Goal: Task Accomplishment & Management: Complete application form

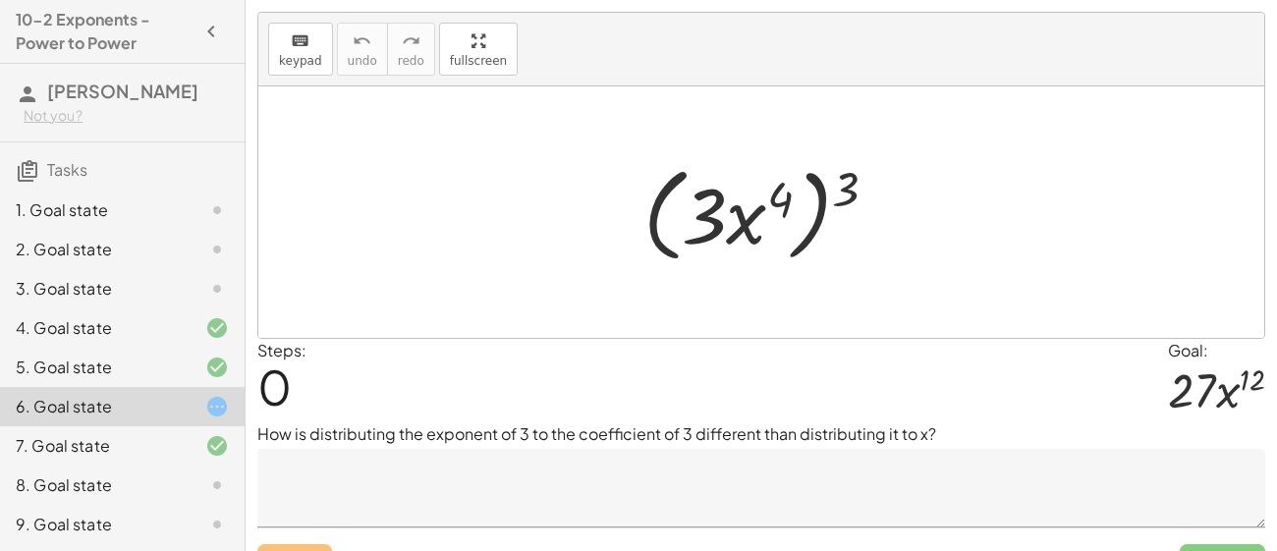
scroll to position [77, 0]
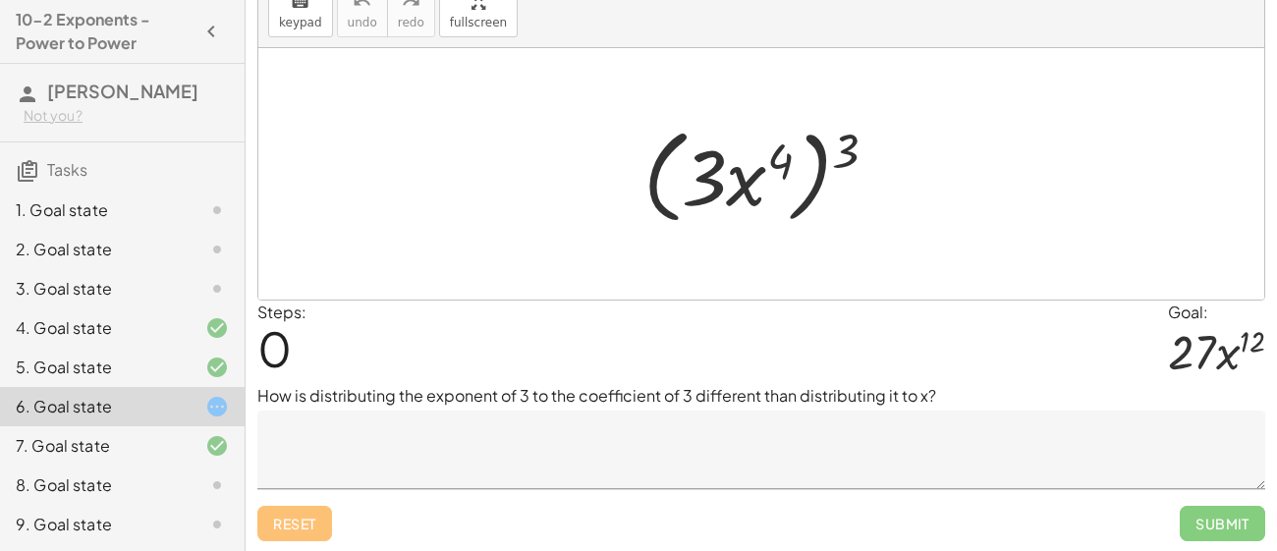
click at [526, 459] on textarea at bounding box center [761, 450] width 1008 height 79
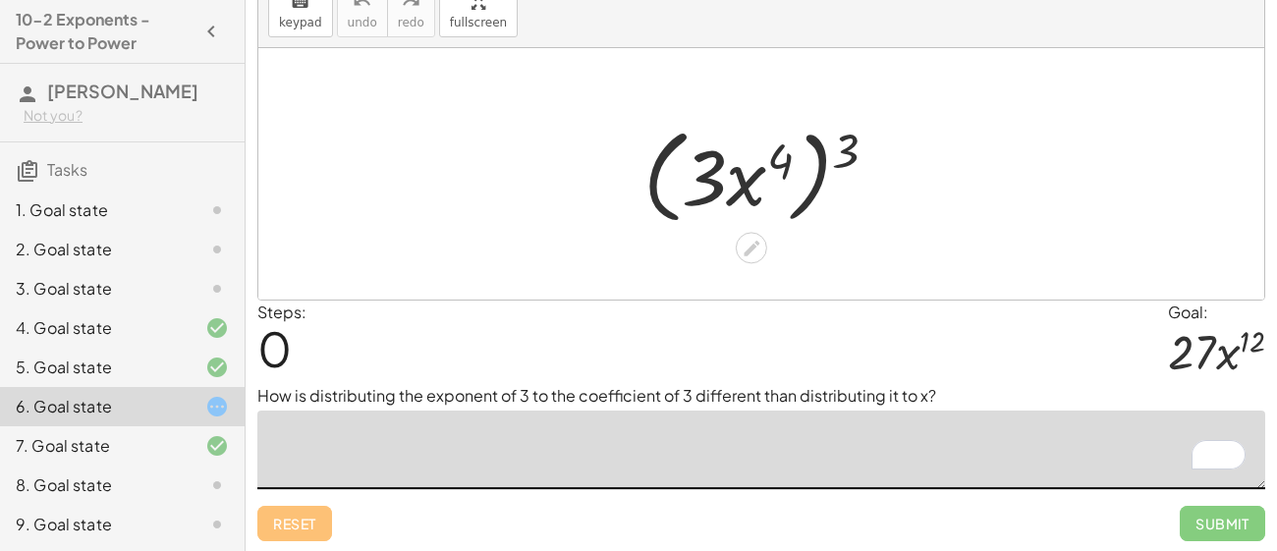
click at [742, 177] on div at bounding box center [769, 174] width 270 height 113
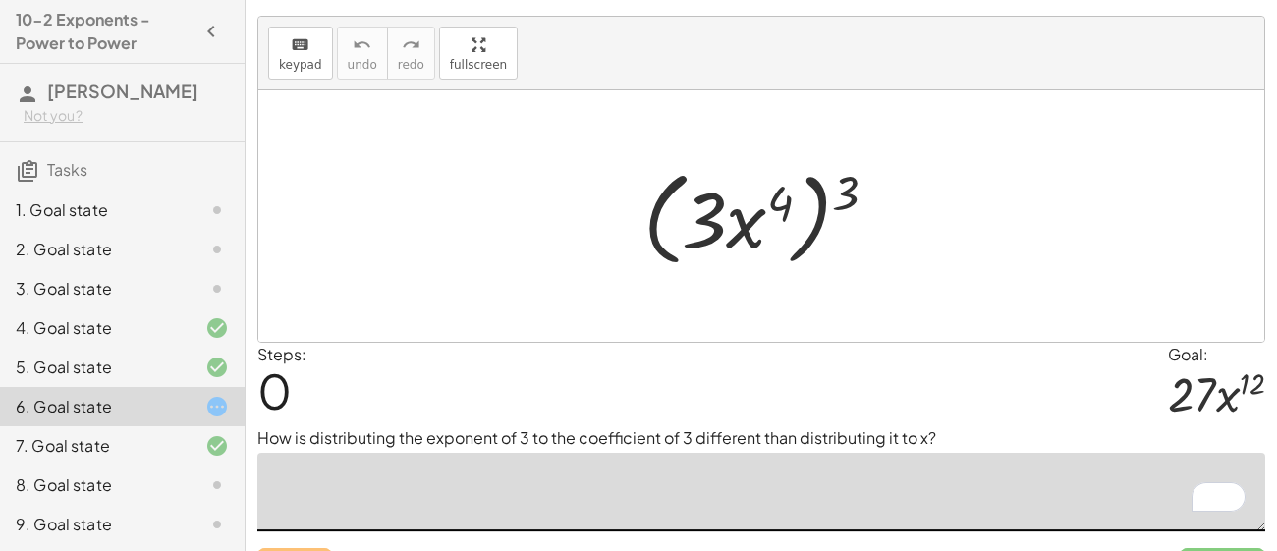
scroll to position [33, 0]
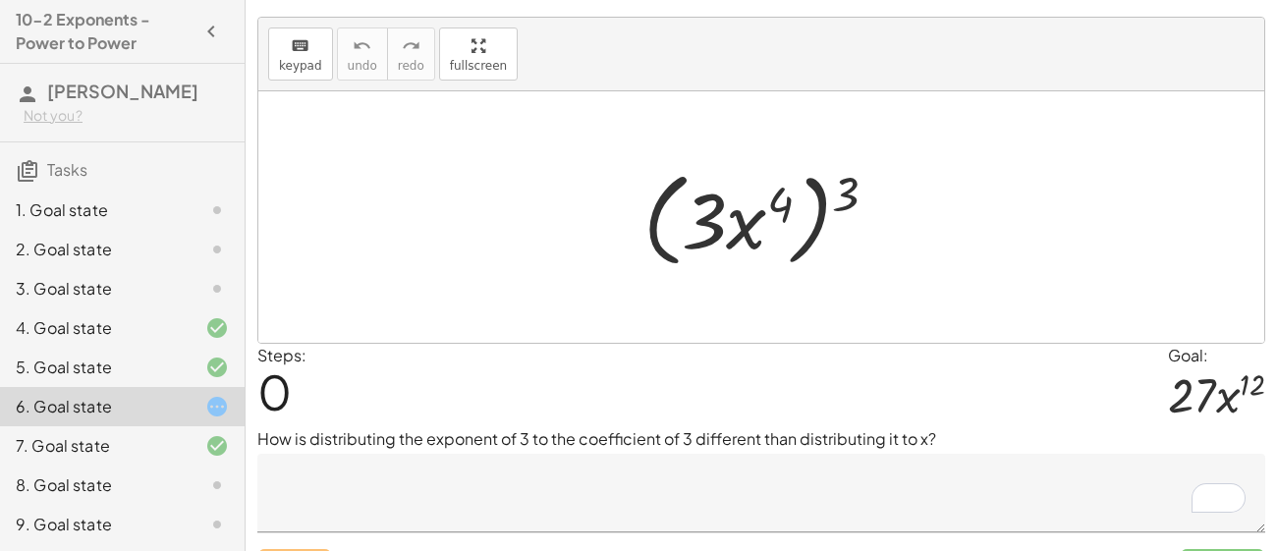
click at [115, 215] on div "1. Goal state" at bounding box center [95, 210] width 158 height 24
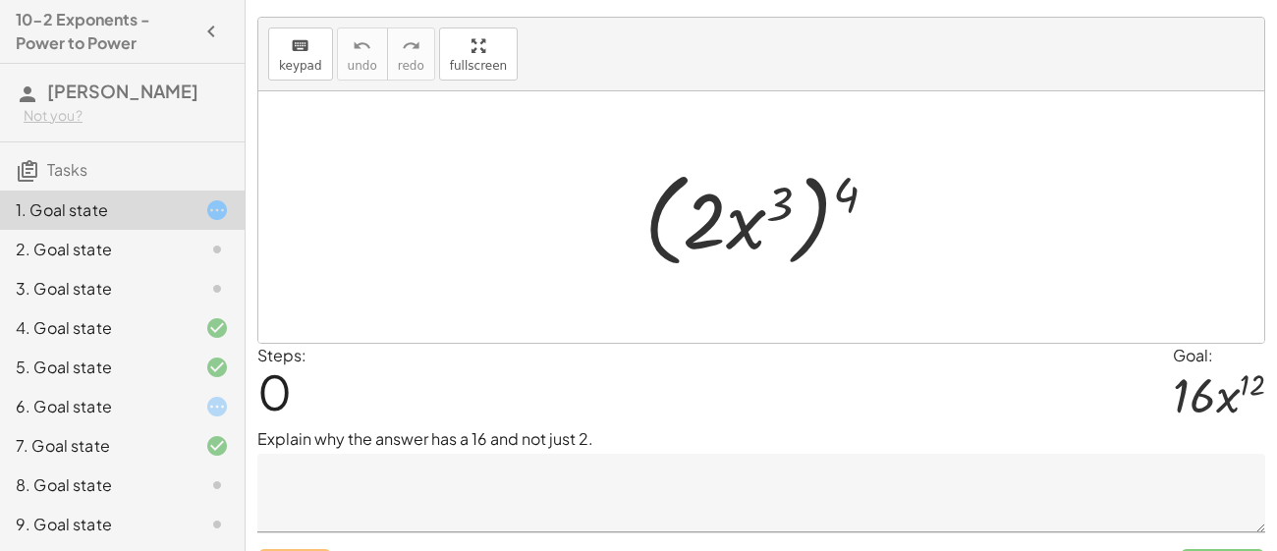
scroll to position [77, 0]
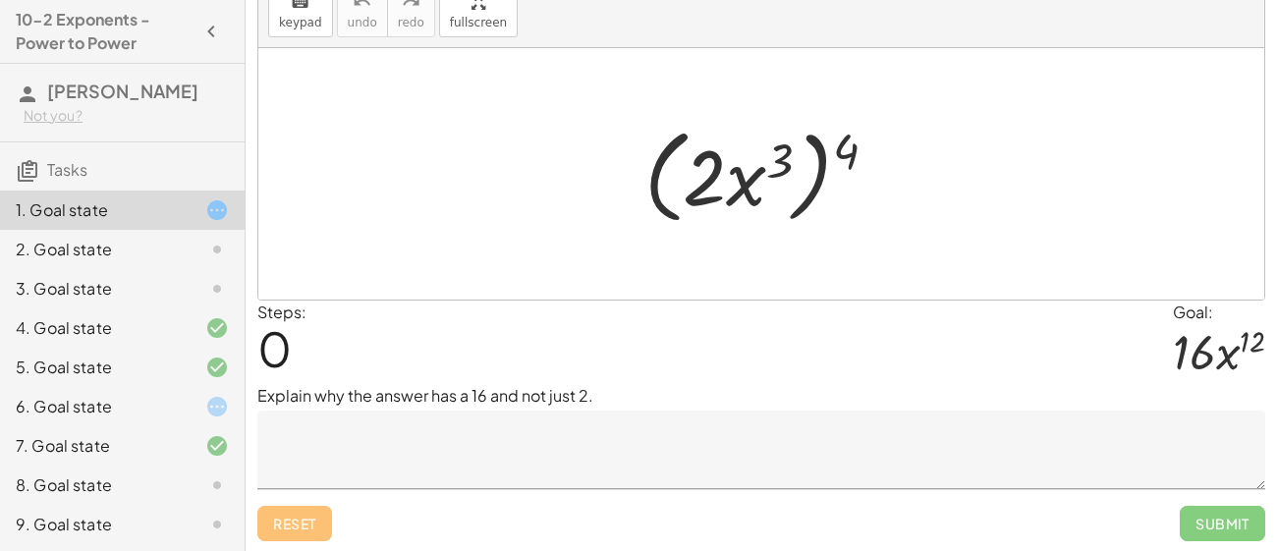
click at [148, 215] on div "1. Goal state" at bounding box center [95, 210] width 158 height 24
click at [164, 245] on div "2. Goal state" at bounding box center [95, 250] width 158 height 24
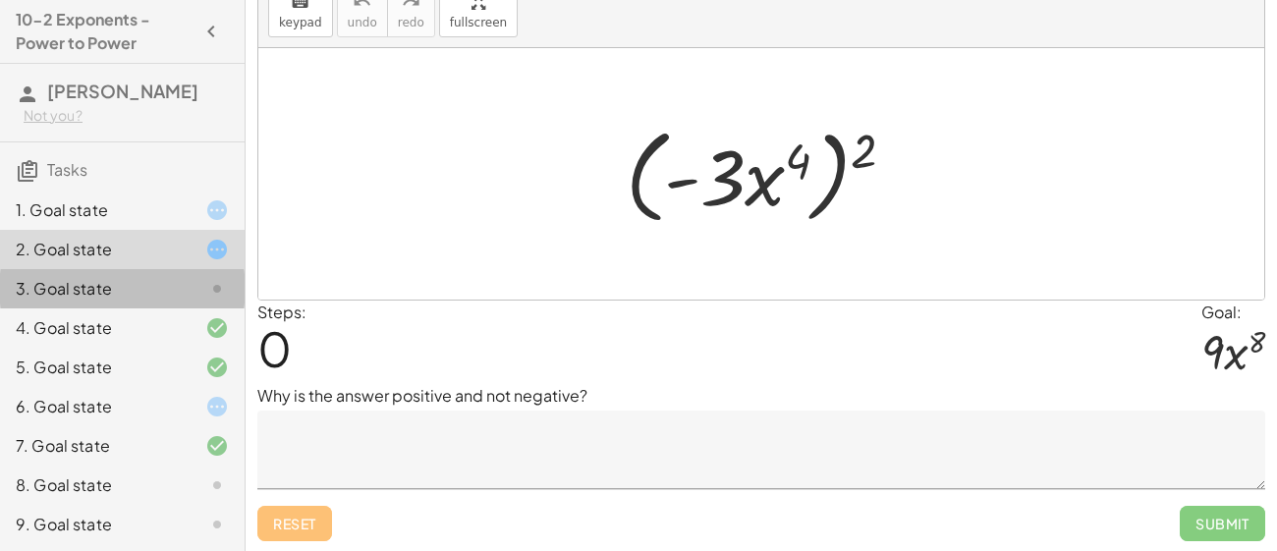
click at [174, 277] on div at bounding box center [201, 289] width 55 height 24
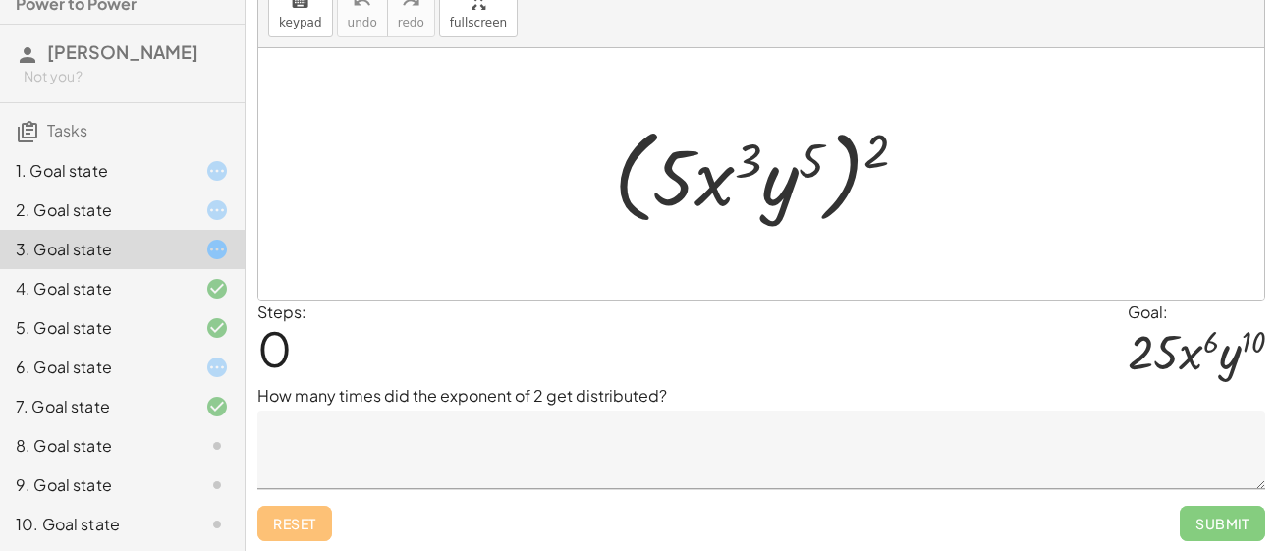
scroll to position [52, 0]
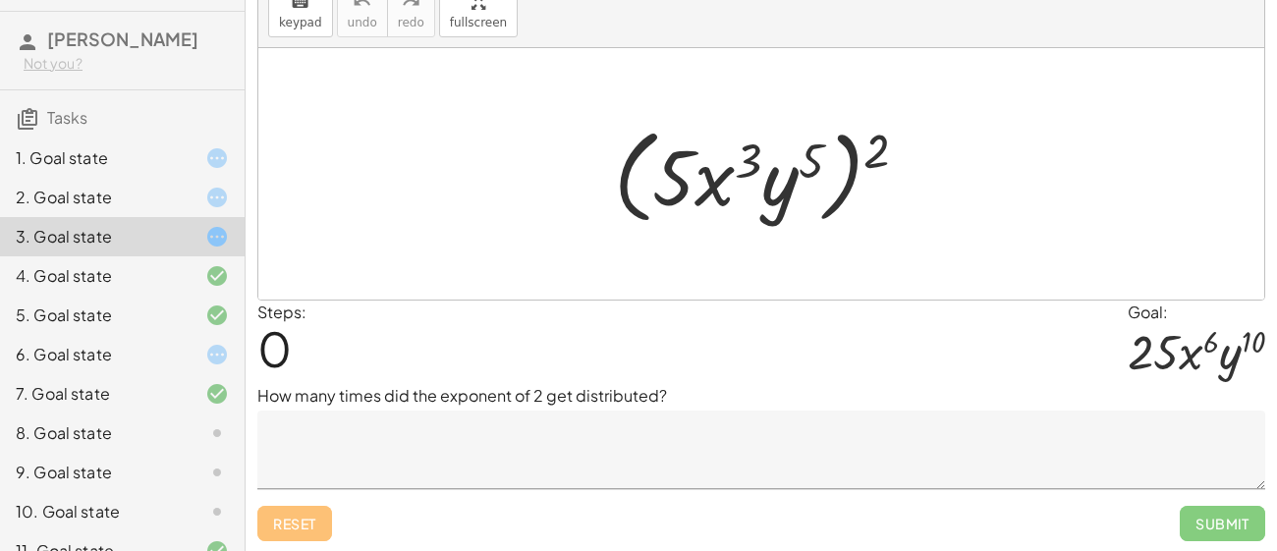
click at [179, 374] on div "5. Goal state" at bounding box center [122, 393] width 245 height 39
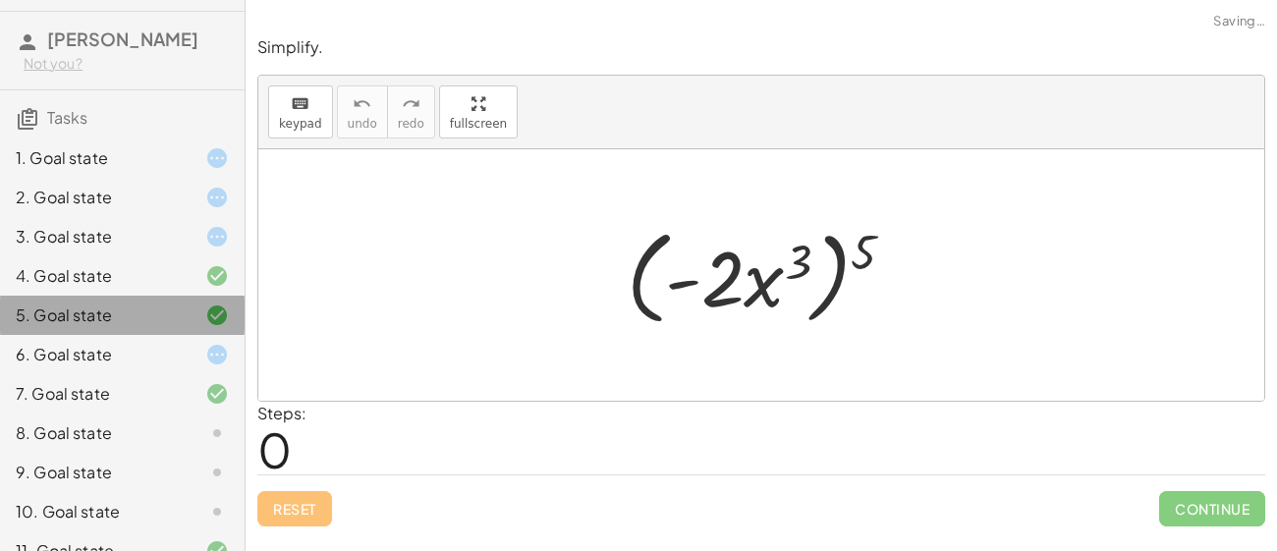
scroll to position [0, 0]
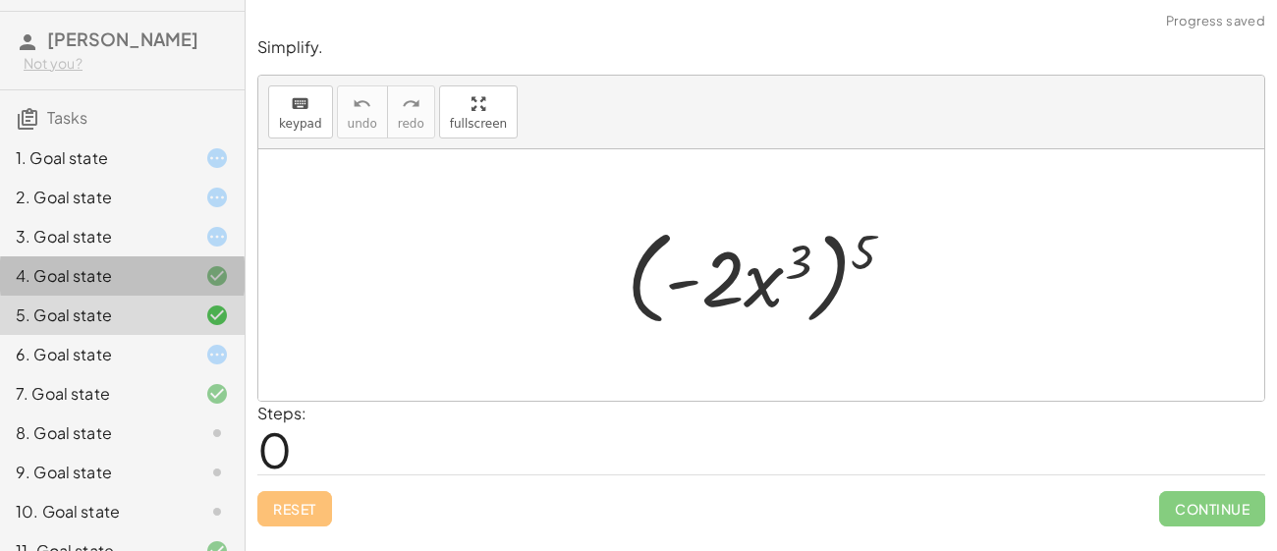
click at [180, 276] on div at bounding box center [201, 276] width 55 height 24
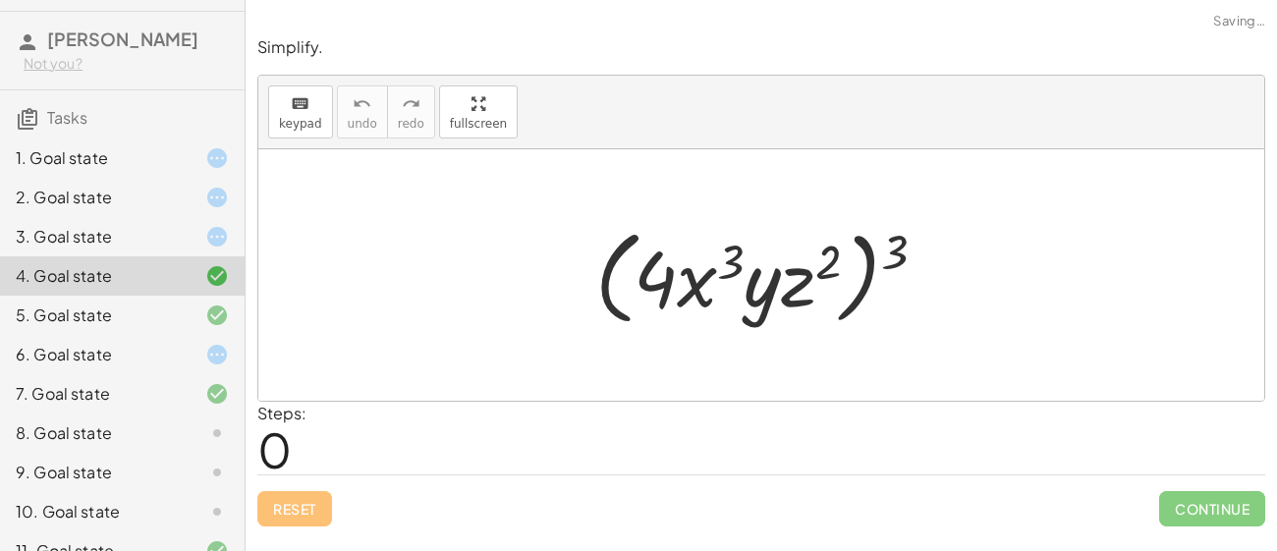
click at [169, 231] on div "3. Goal state" at bounding box center [95, 237] width 158 height 24
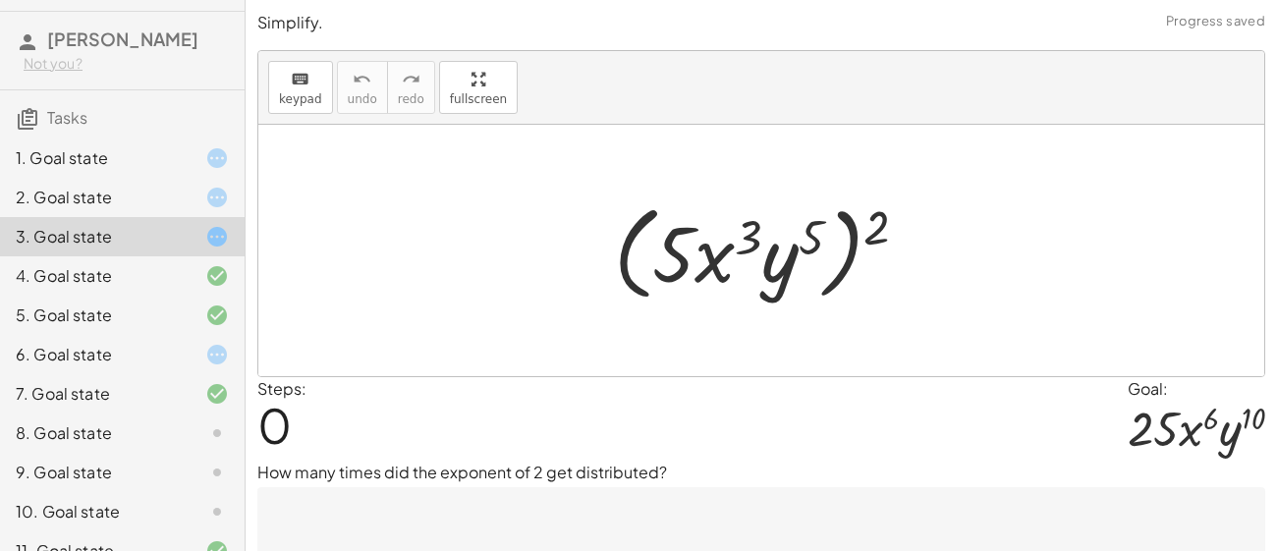
click at [3, 453] on div "7. Goal state" at bounding box center [122, 472] width 245 height 39
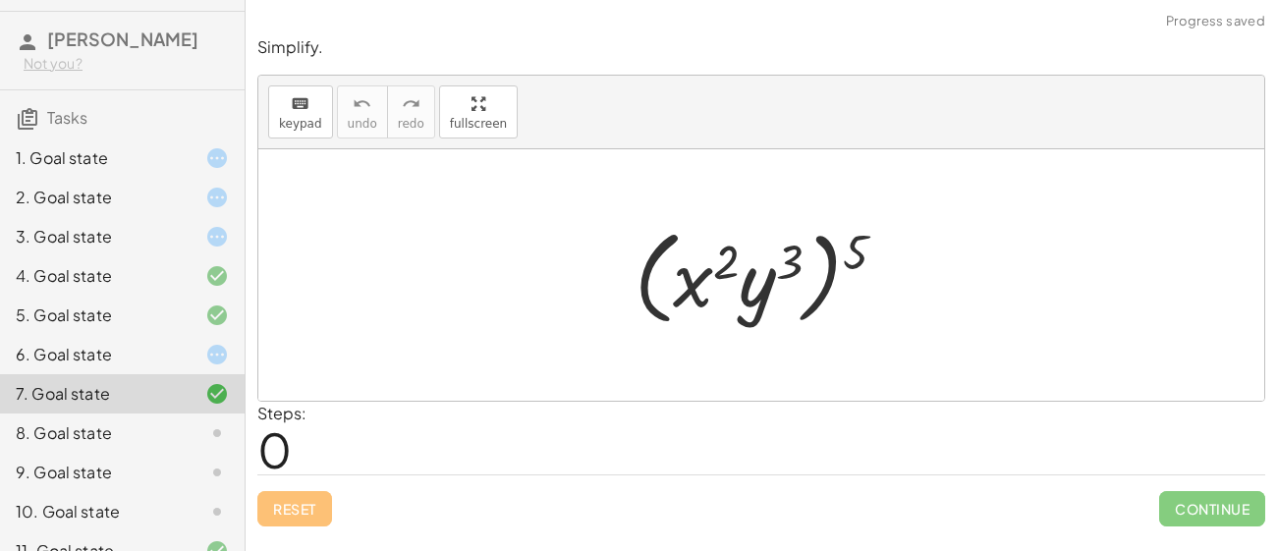
click at [126, 492] on div "8. Goal state" at bounding box center [122, 511] width 245 height 39
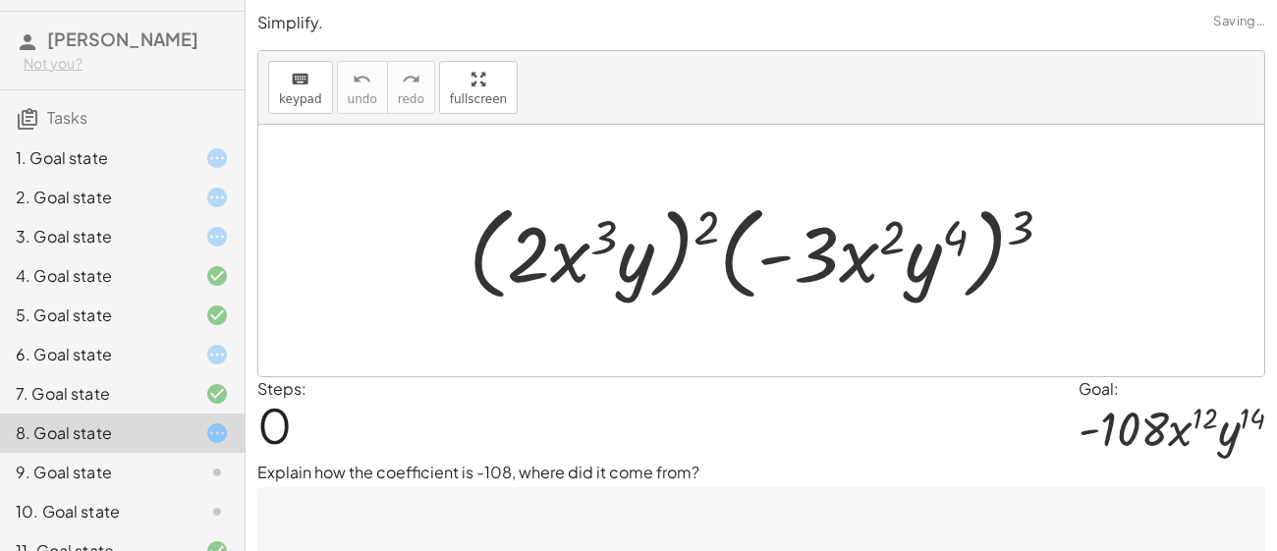
click at [141, 464] on div "9. Goal state" at bounding box center [95, 473] width 158 height 24
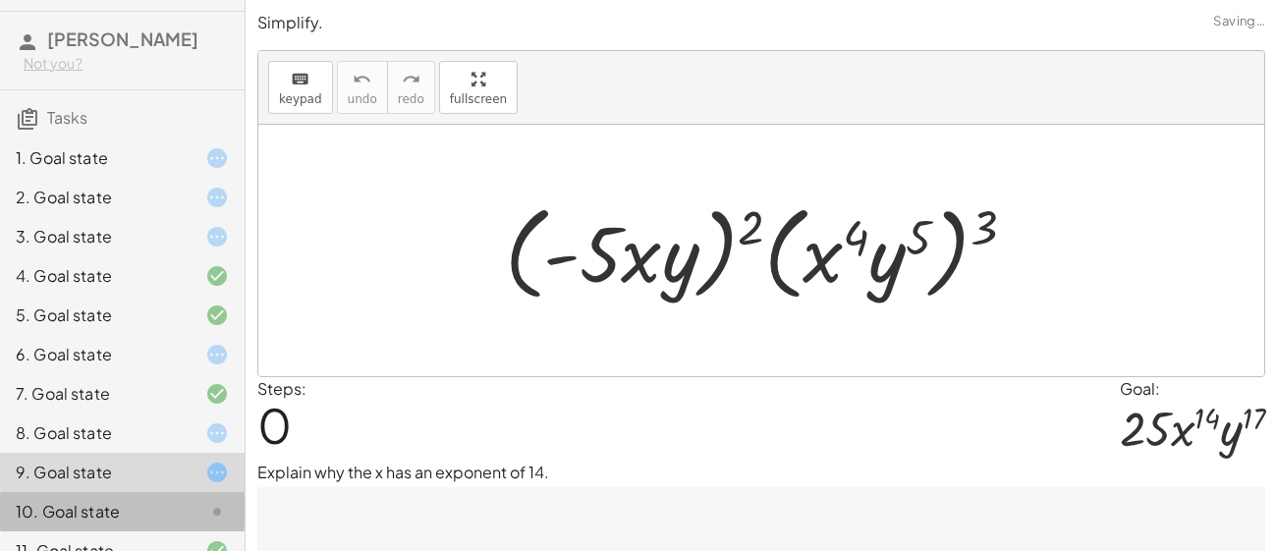
click at [155, 507] on div "10. Goal state" at bounding box center [95, 512] width 158 height 24
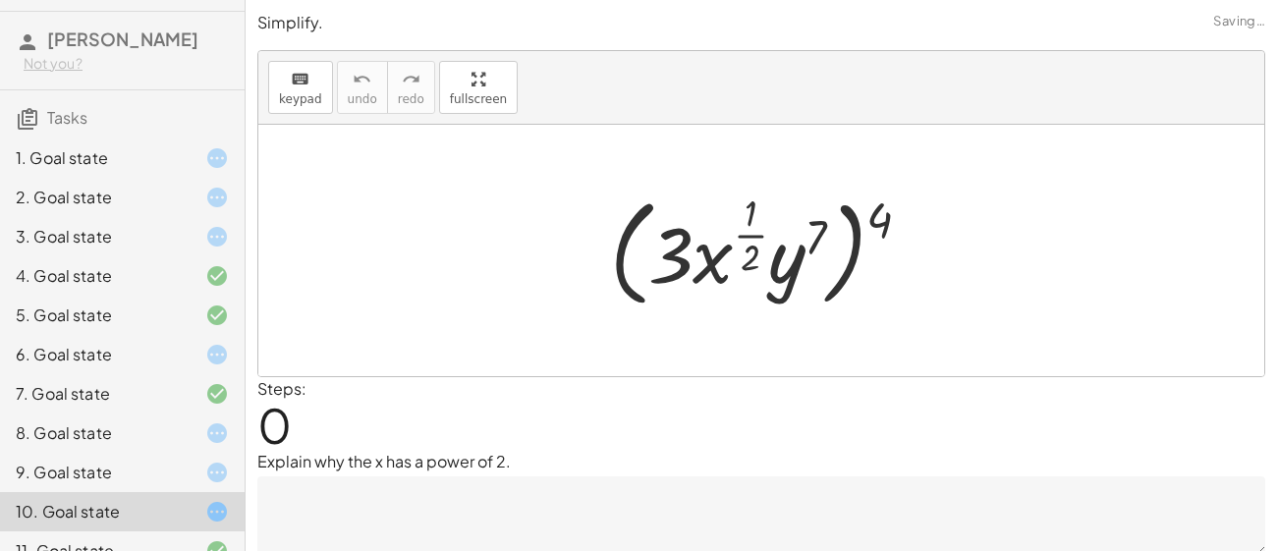
click at [176, 546] on div at bounding box center [201, 551] width 55 height 24
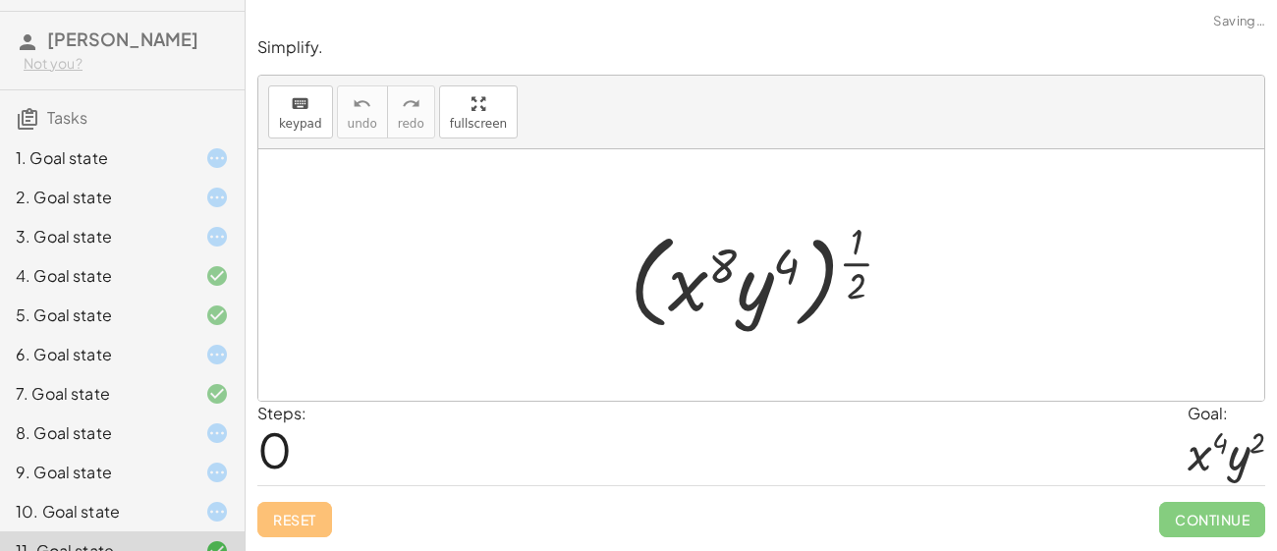
scroll to position [117, 0]
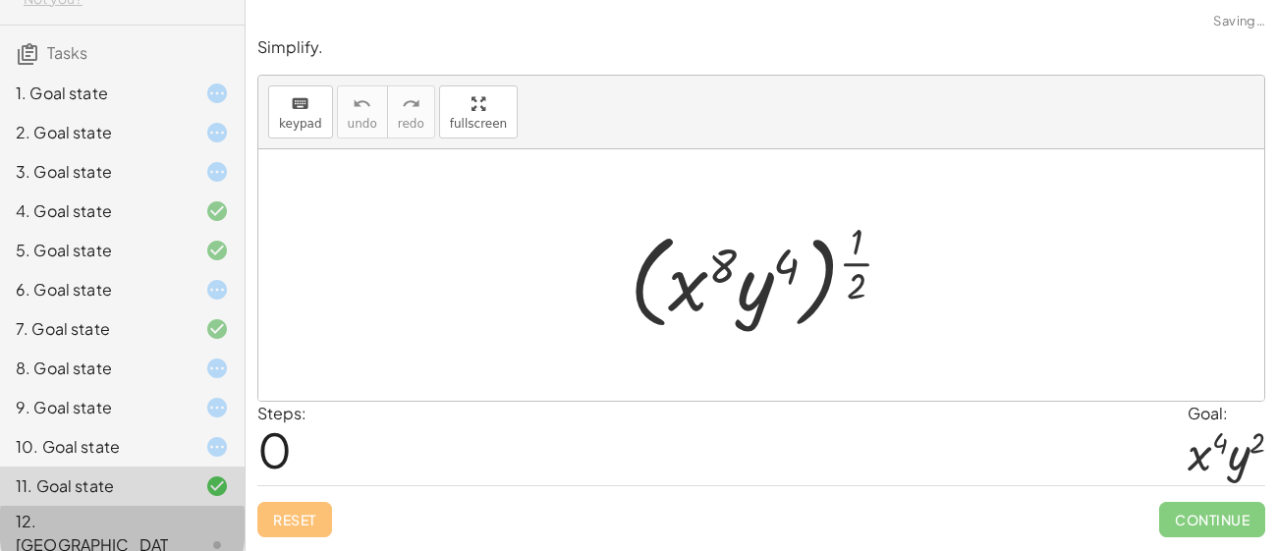
click at [184, 533] on div at bounding box center [201, 545] width 55 height 24
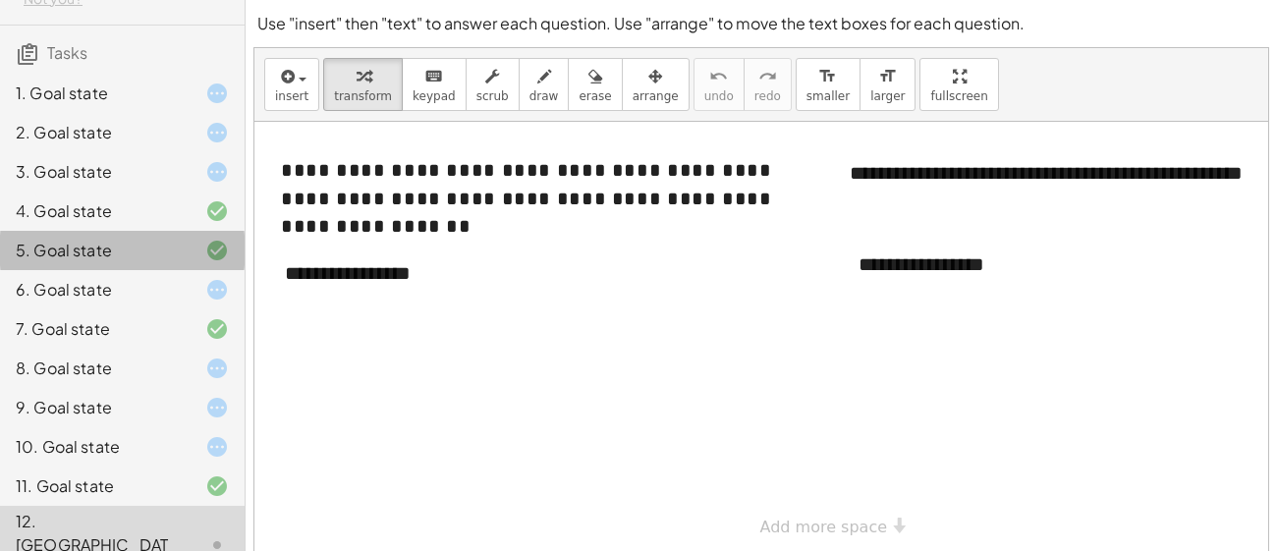
click at [158, 309] on div "5. Goal state" at bounding box center [122, 328] width 245 height 39
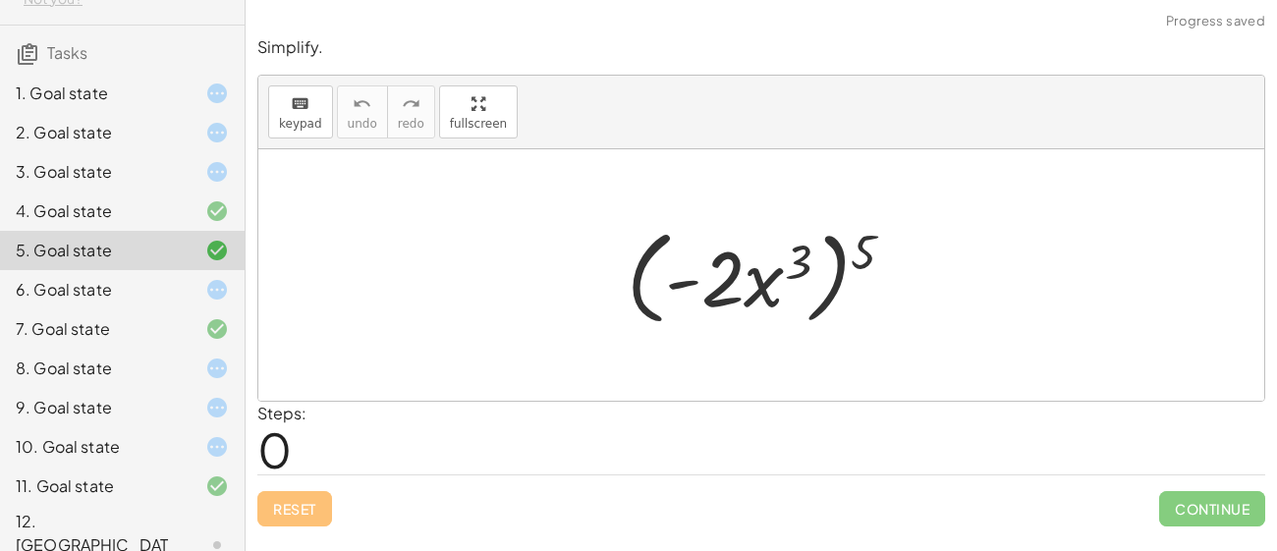
click at [127, 192] on div "2. Goal state" at bounding box center [122, 211] width 245 height 39
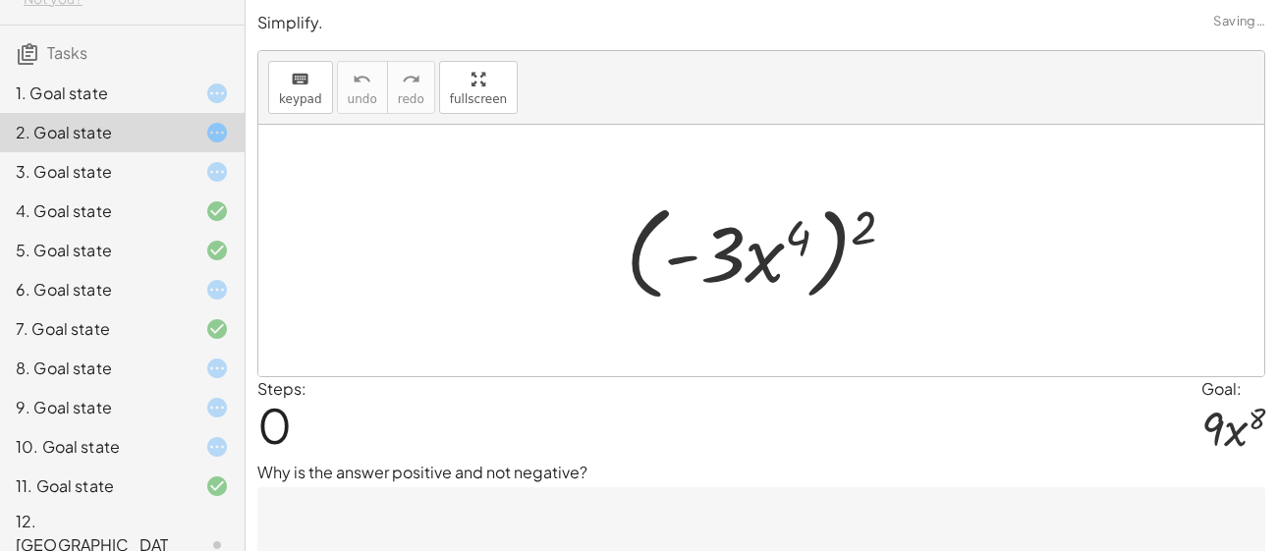
click at [126, 100] on div "1. Goal state" at bounding box center [95, 94] width 158 height 24
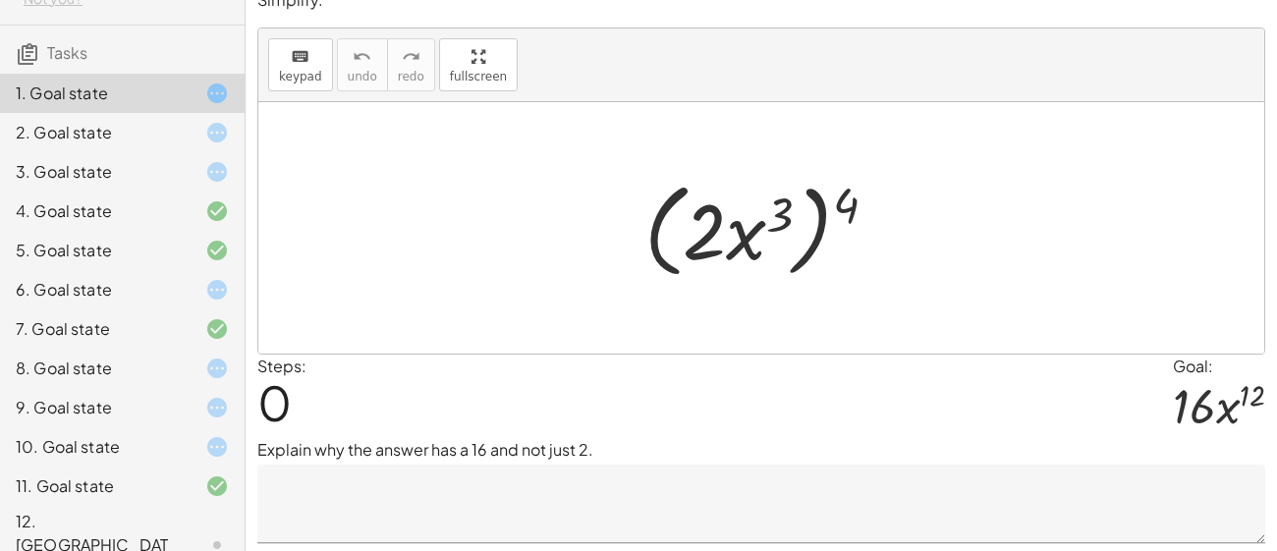
scroll to position [77, 0]
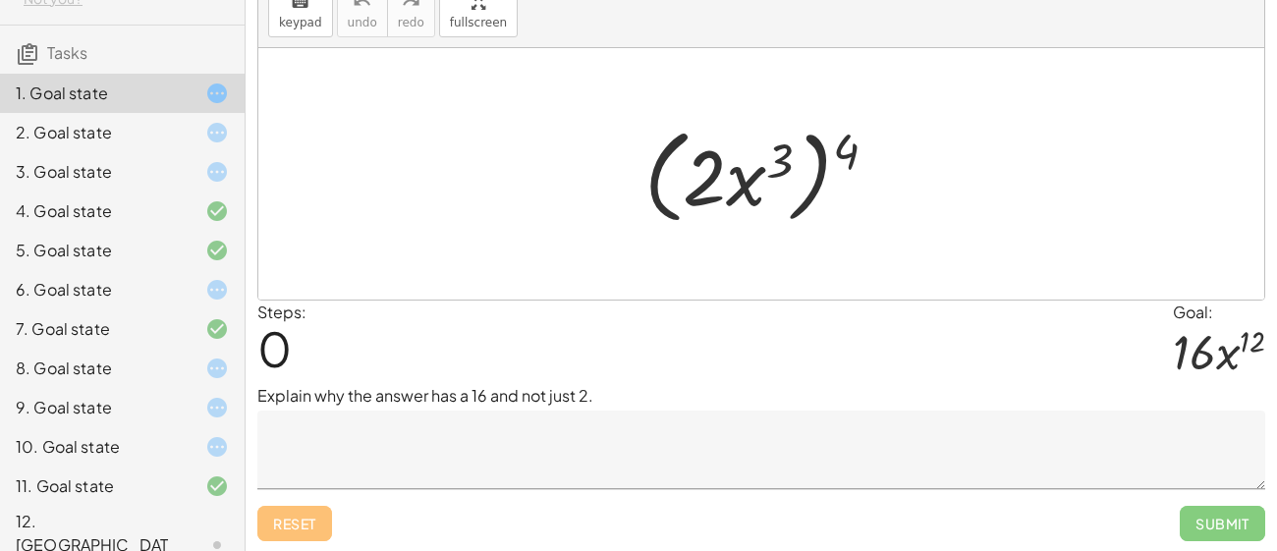
click at [677, 437] on textarea at bounding box center [761, 450] width 1008 height 79
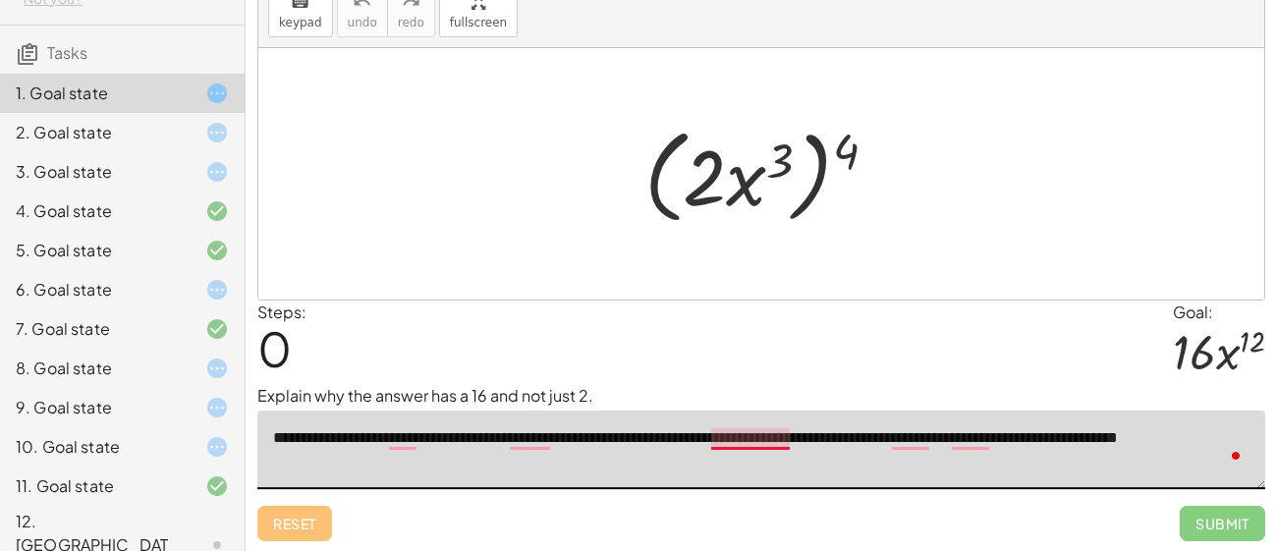
click at [755, 431] on textarea "**********" at bounding box center [761, 450] width 1008 height 79
click at [522, 475] on textarea "**********" at bounding box center [761, 450] width 1008 height 79
click at [814, 118] on div at bounding box center [769, 174] width 268 height 113
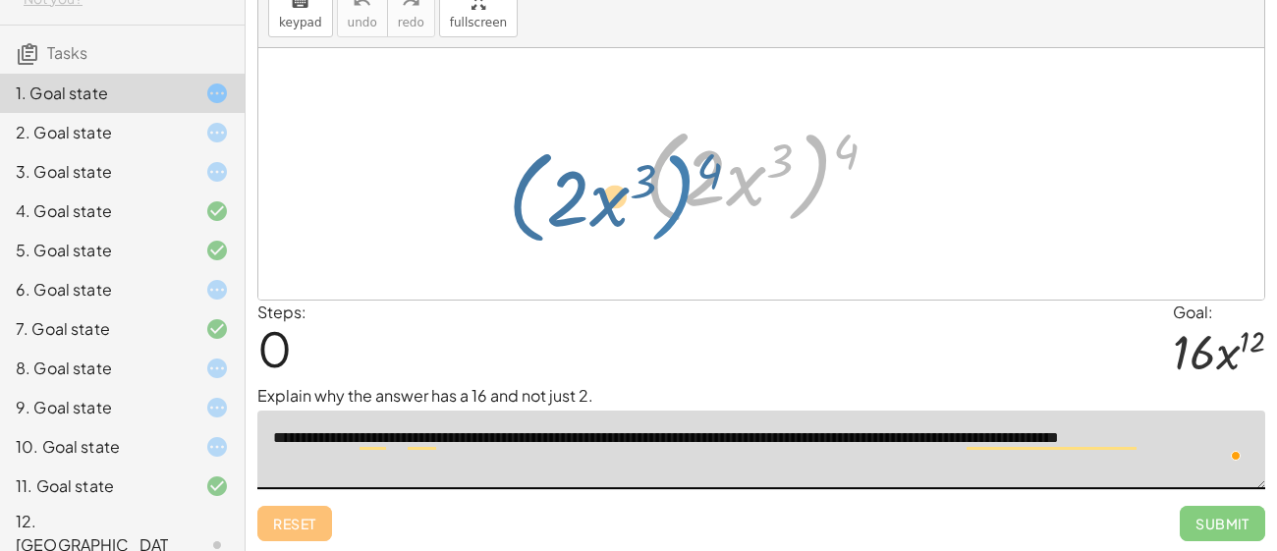
drag, startPoint x: 829, startPoint y: 136, endPoint x: 752, endPoint y: 152, distance: 79.4
click at [752, 152] on div at bounding box center [769, 174] width 268 height 113
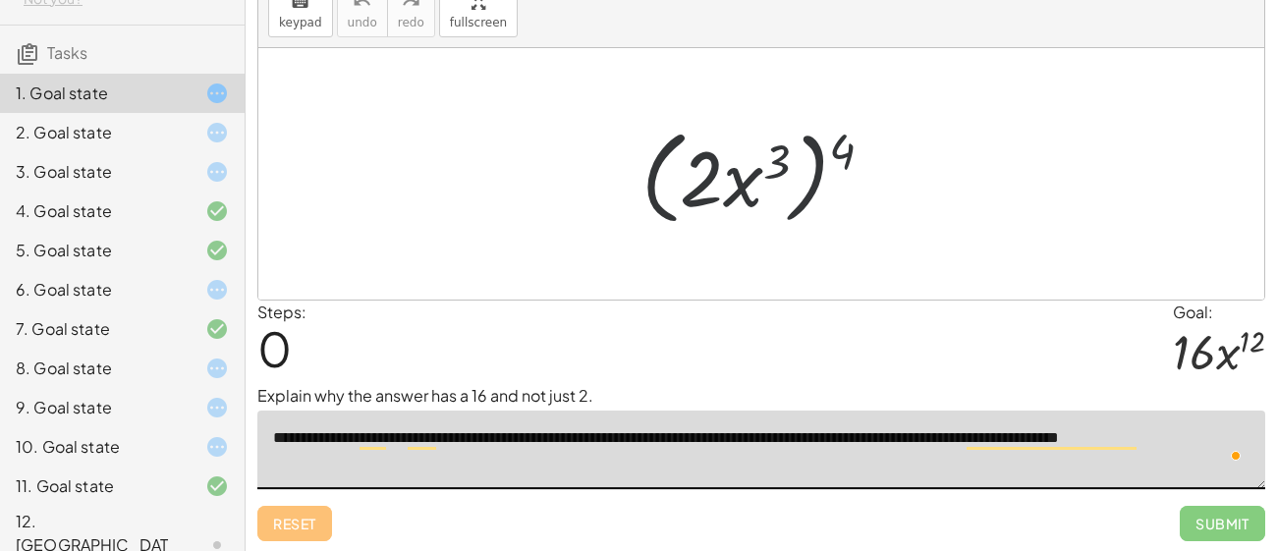
click at [797, 164] on div at bounding box center [769, 174] width 268 height 113
drag, startPoint x: 855, startPoint y: 138, endPoint x: 714, endPoint y: 155, distance: 141.6
click at [714, 155] on div at bounding box center [769, 174] width 268 height 113
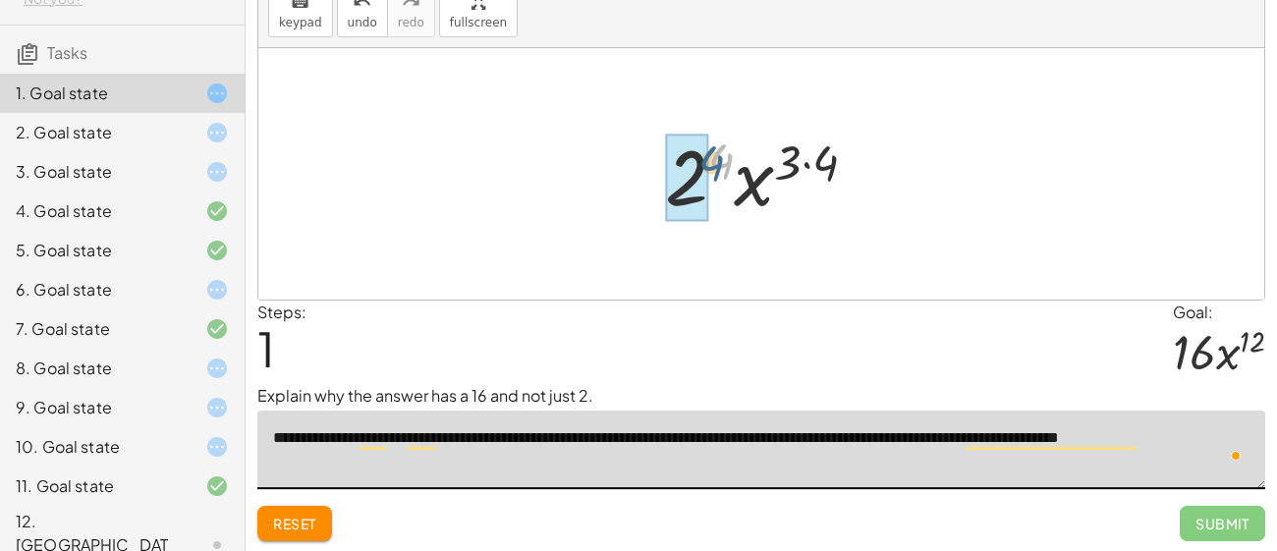
drag, startPoint x: 725, startPoint y: 161, endPoint x: 701, endPoint y: 166, distance: 24.1
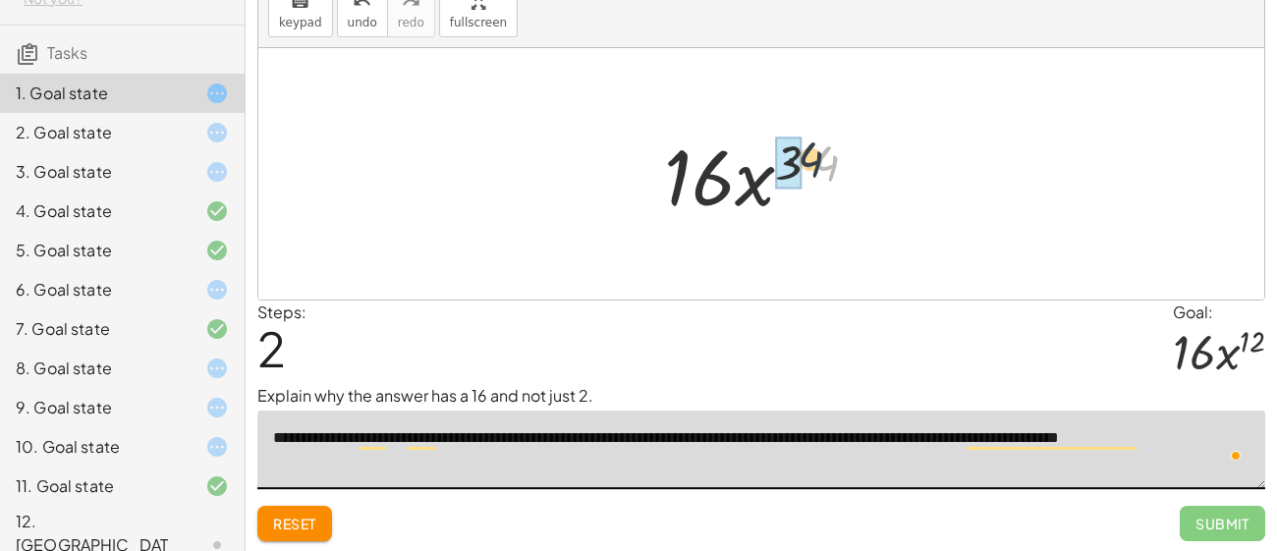
drag, startPoint x: 831, startPoint y: 162, endPoint x: 810, endPoint y: 157, distance: 22.2
click at [810, 157] on div at bounding box center [769, 174] width 230 height 101
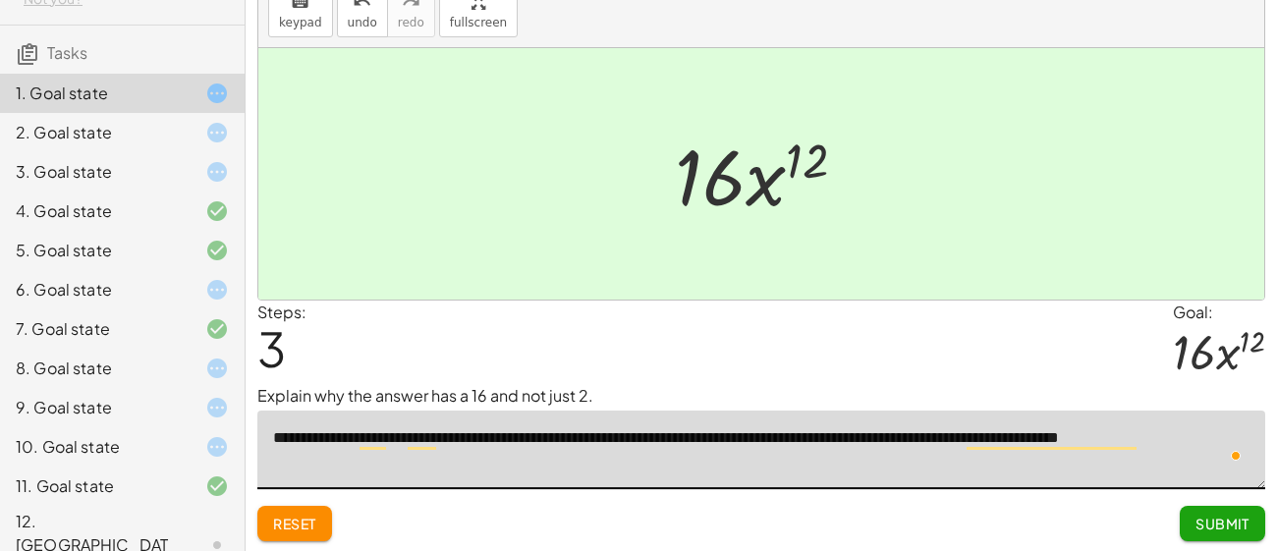
type textarea "**********"
click at [1225, 533] on button "Submit" at bounding box center [1222, 523] width 85 height 35
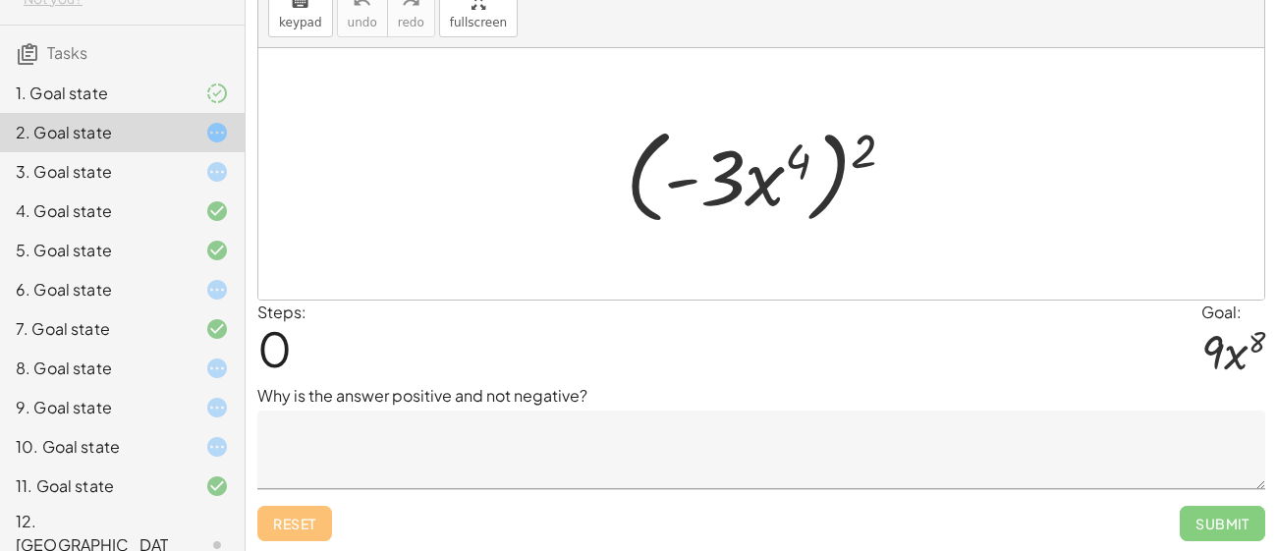
click at [663, 465] on textarea at bounding box center [761, 450] width 1008 height 79
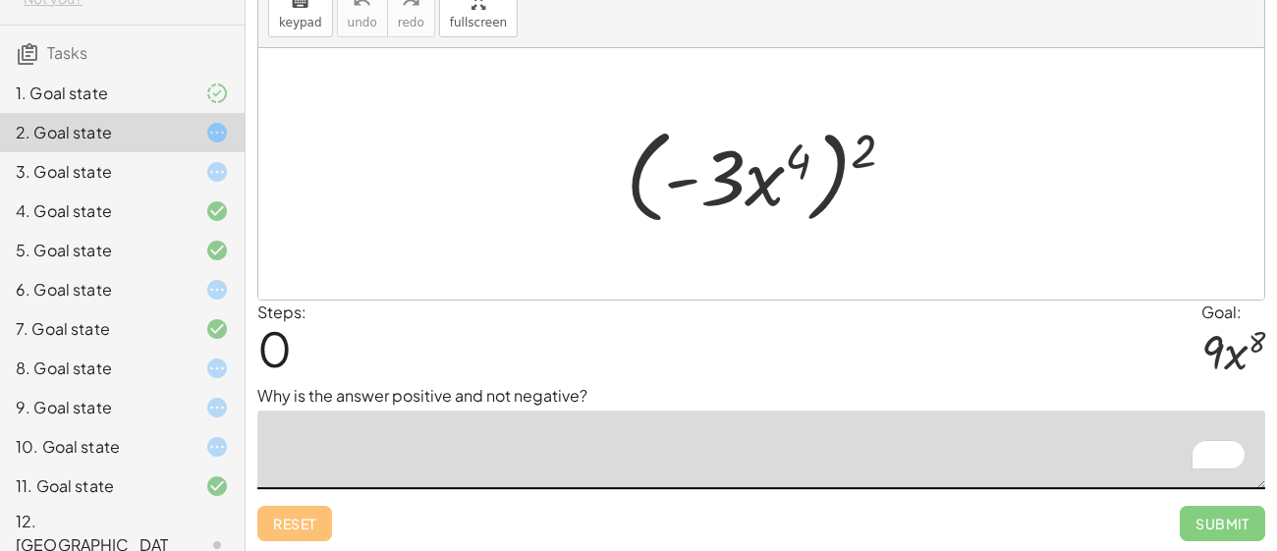
click at [654, 433] on textarea "To enrich screen reader interactions, please activate Accessibility in Grammarl…" at bounding box center [761, 450] width 1008 height 79
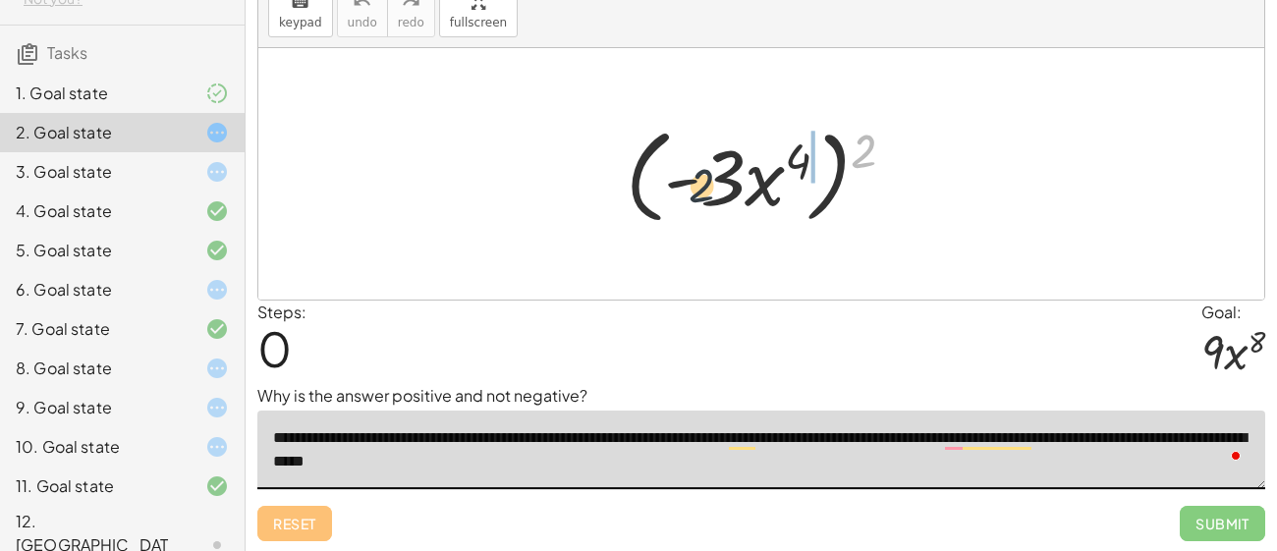
drag, startPoint x: 866, startPoint y: 147, endPoint x: 688, endPoint y: 186, distance: 181.9
click at [688, 186] on div at bounding box center [768, 174] width 305 height 113
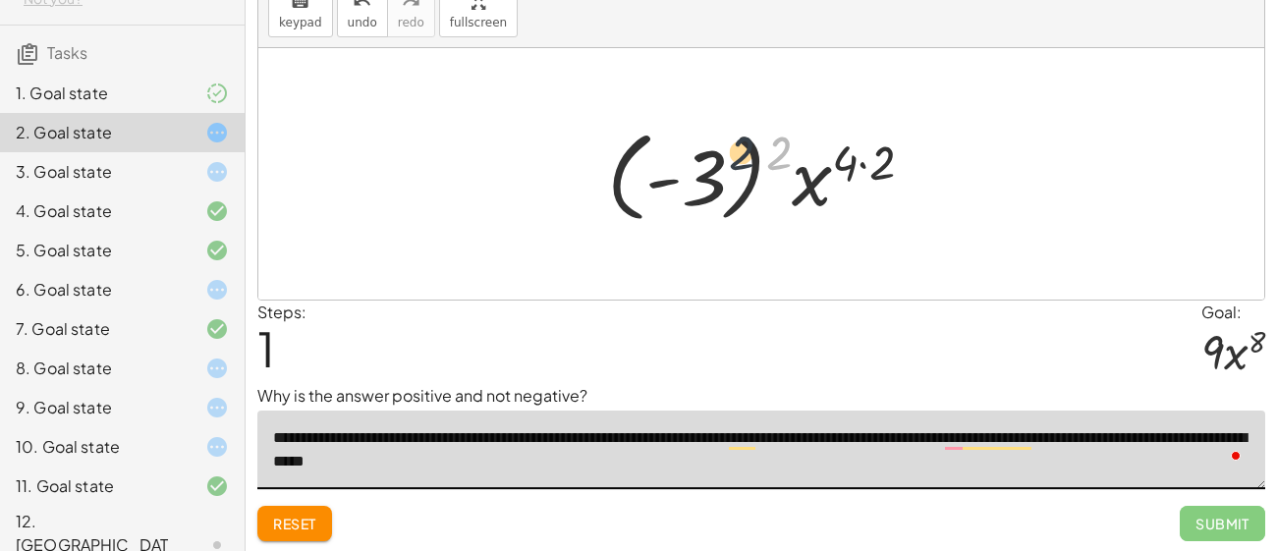
drag, startPoint x: 770, startPoint y: 164, endPoint x: 700, endPoint y: 168, distance: 69.9
click at [700, 168] on div at bounding box center [768, 174] width 342 height 109
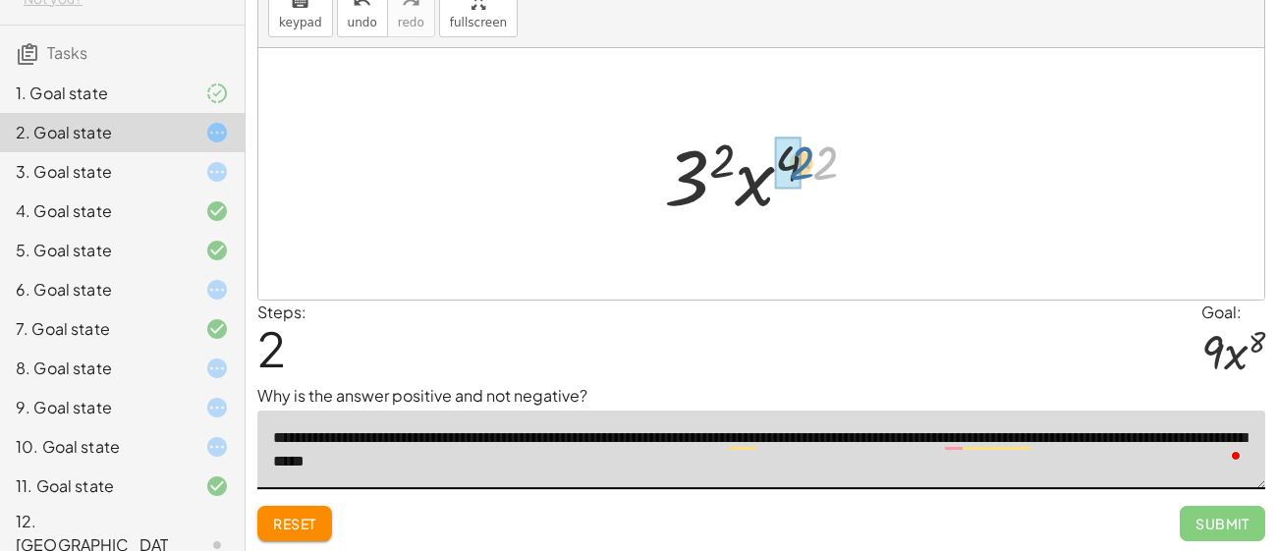
drag, startPoint x: 833, startPoint y: 156, endPoint x: 803, endPoint y: 156, distance: 30.5
click at [803, 156] on div at bounding box center [768, 174] width 228 height 101
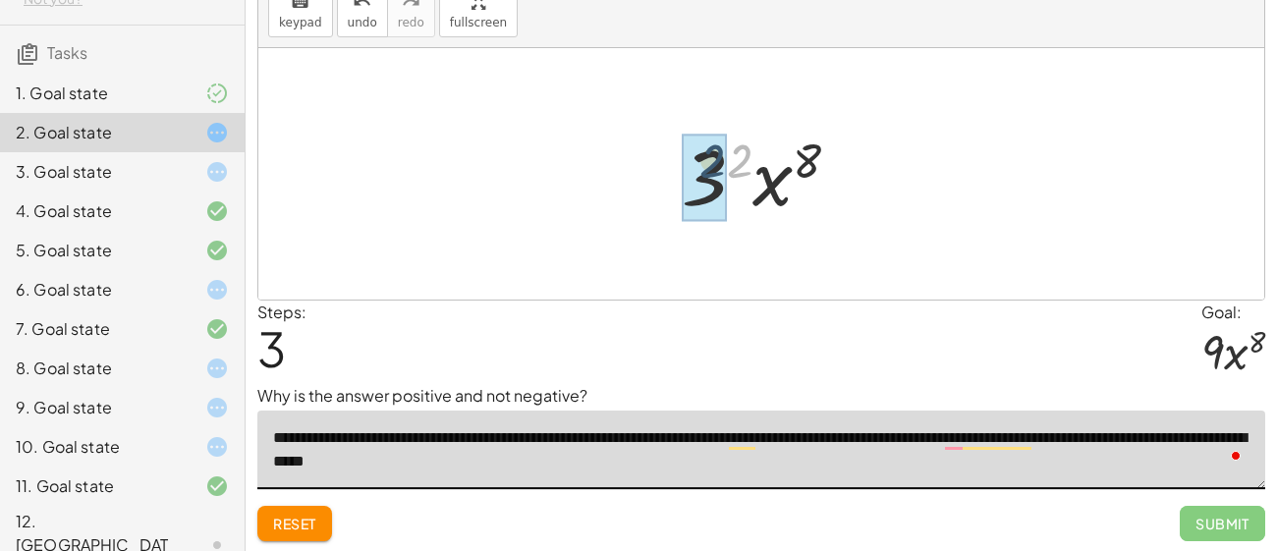
drag, startPoint x: 744, startPoint y: 163, endPoint x: 712, endPoint y: 164, distance: 31.5
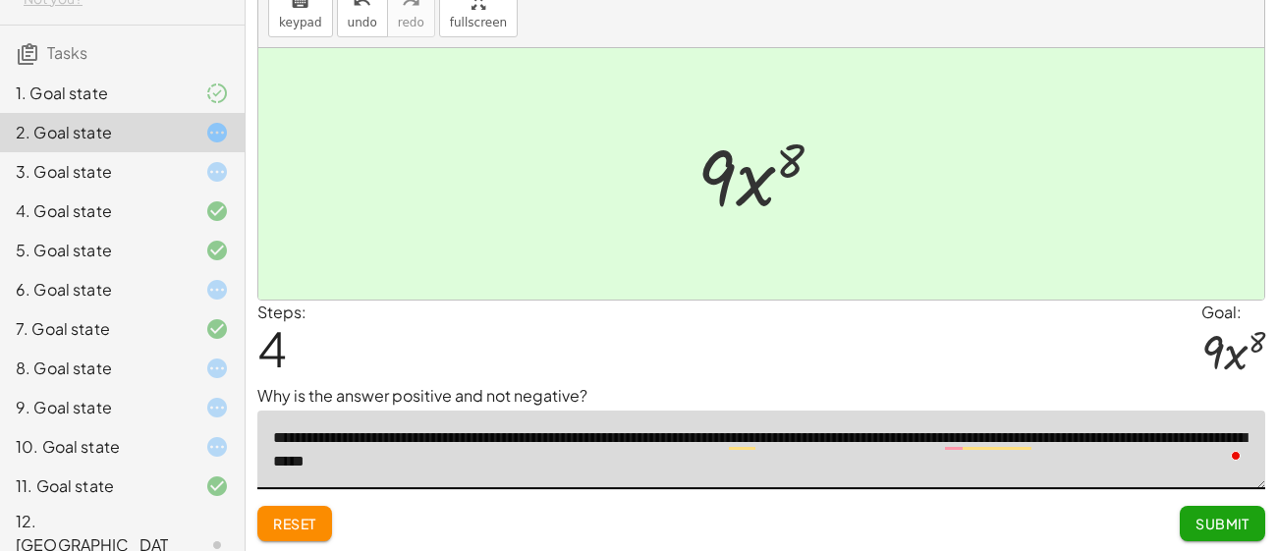
type textarea "**********"
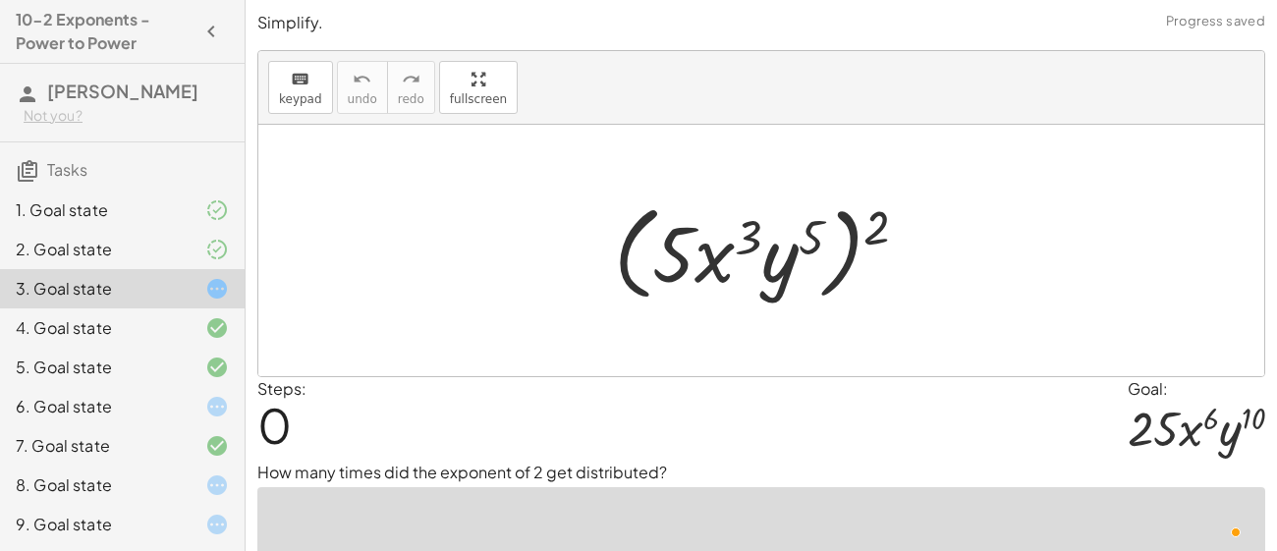
click at [658, 195] on div at bounding box center [768, 251] width 329 height 113
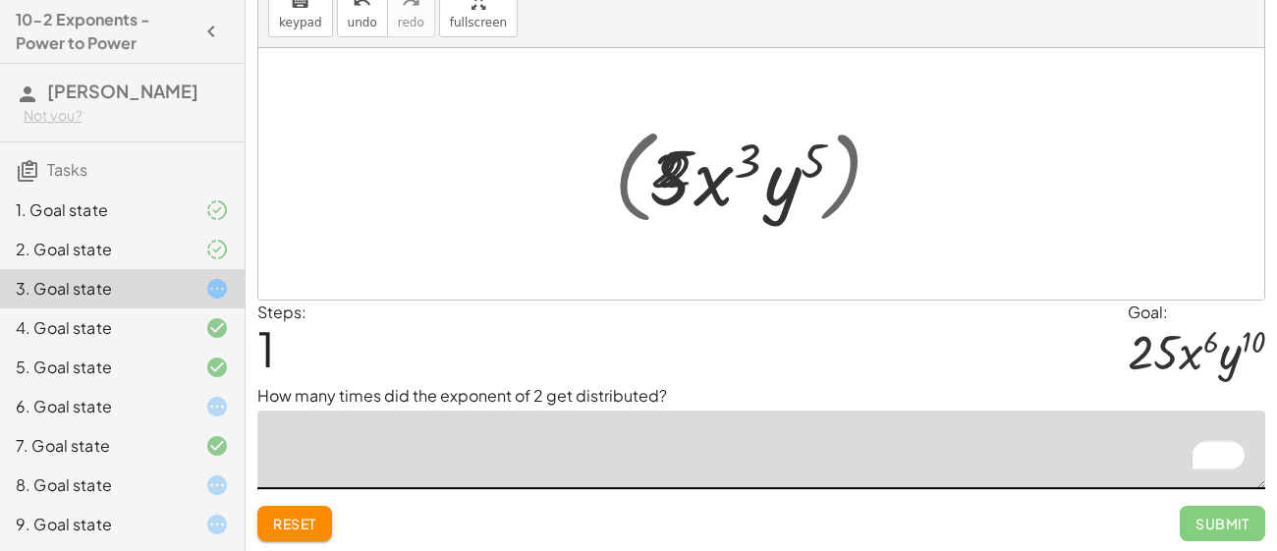
scroll to position [117, 0]
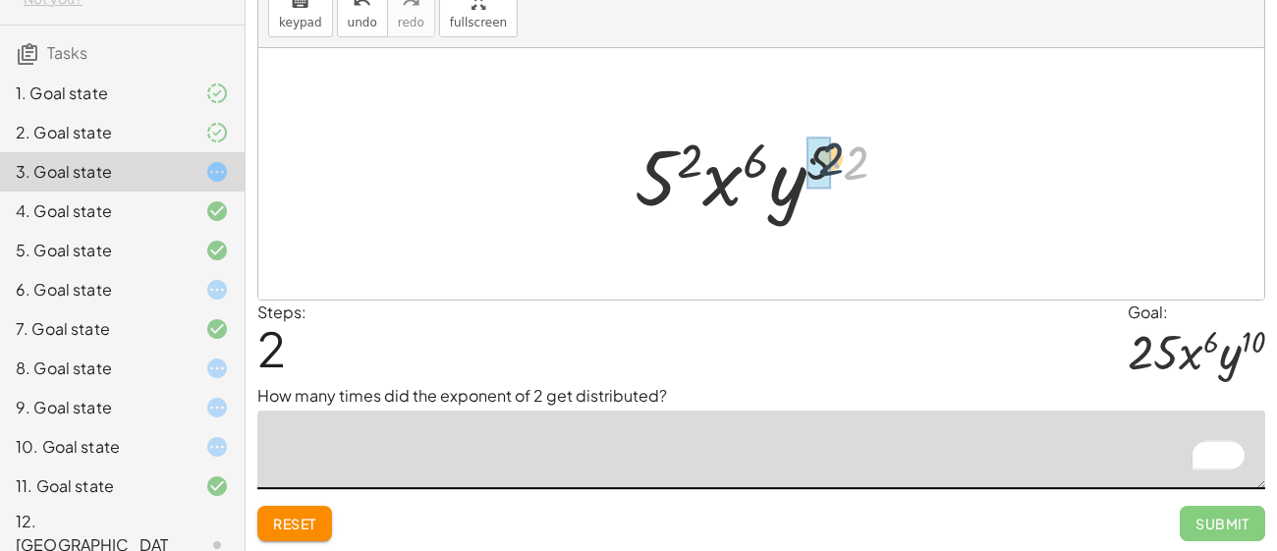
drag, startPoint x: 865, startPoint y: 168, endPoint x: 833, endPoint y: 163, distance: 31.8
click at [833, 163] on div at bounding box center [769, 174] width 288 height 101
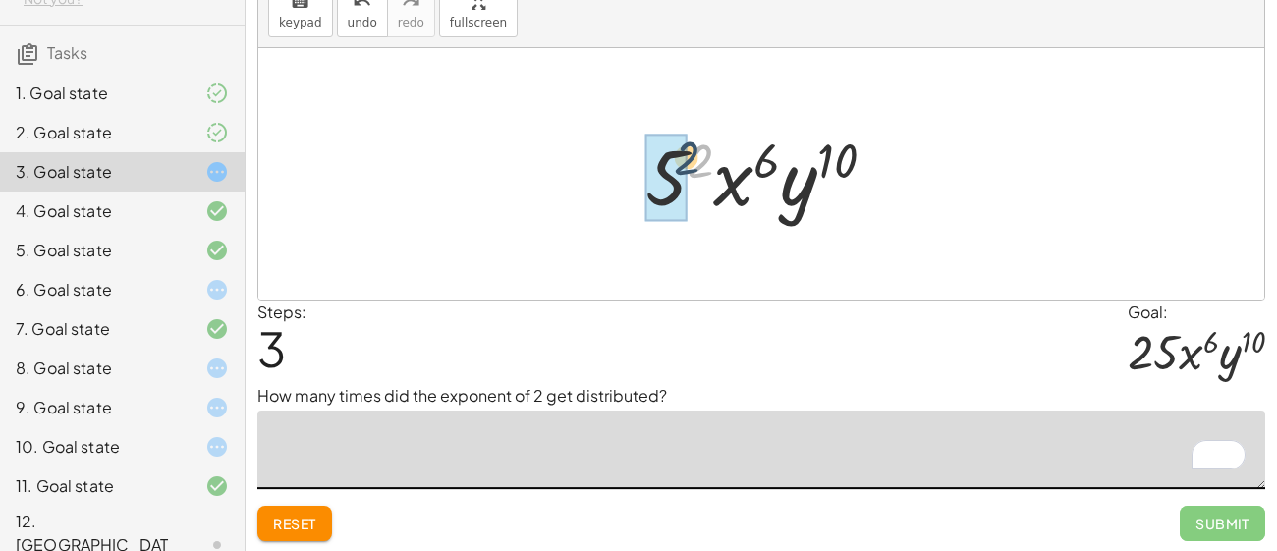
drag, startPoint x: 708, startPoint y: 162, endPoint x: 690, endPoint y: 160, distance: 18.8
click at [690, 160] on div at bounding box center [768, 174] width 265 height 101
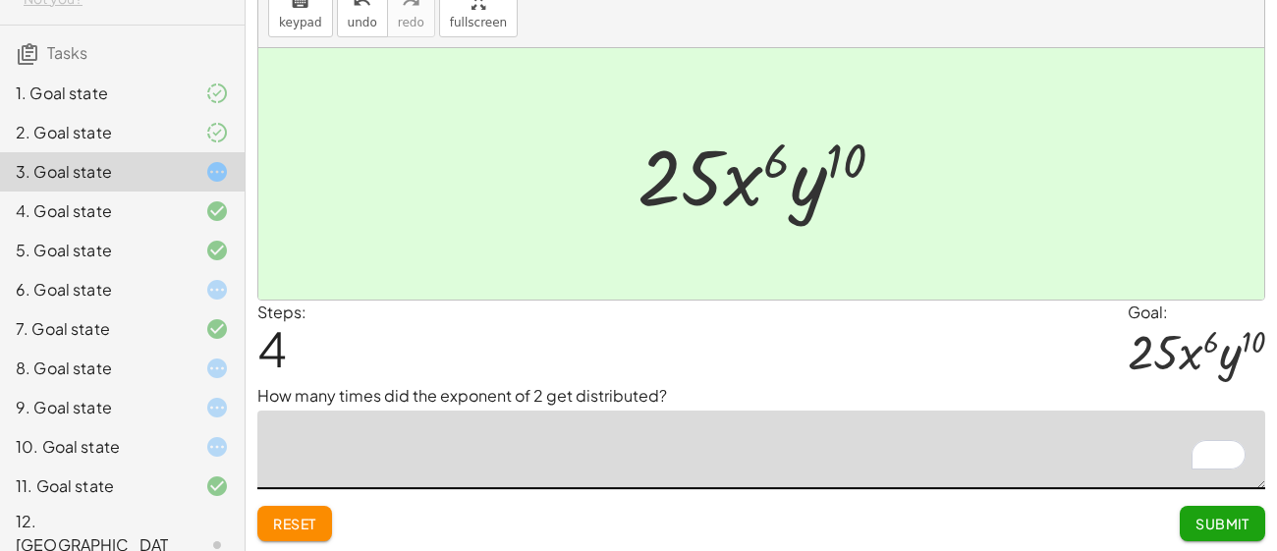
click at [654, 468] on textarea "To enrich screen reader interactions, please activate Accessibility in Grammarl…" at bounding box center [761, 450] width 1008 height 79
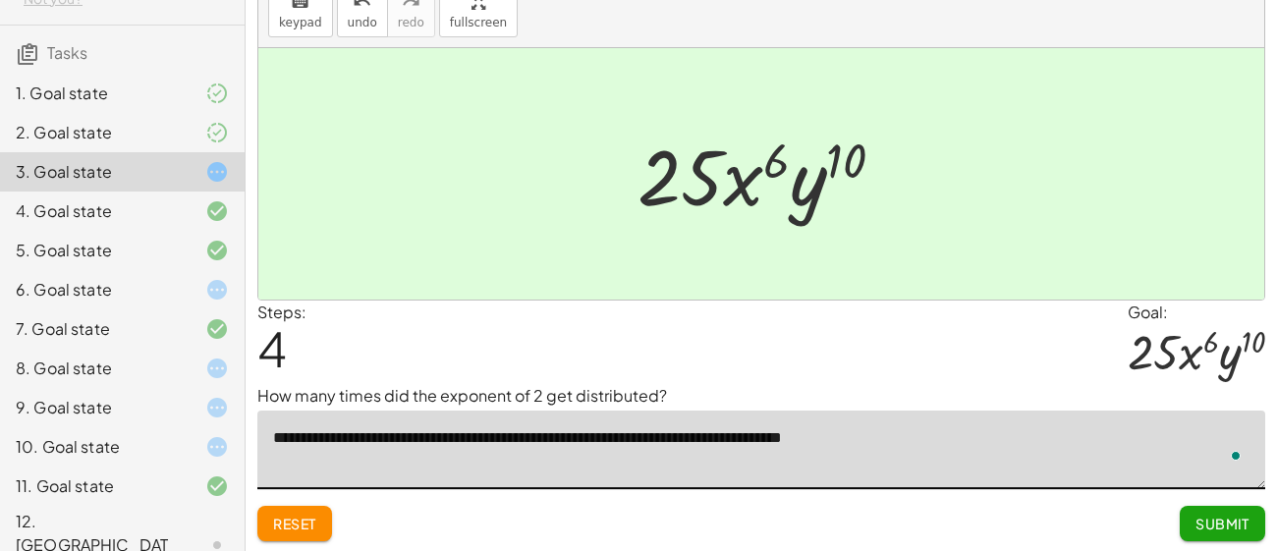
type textarea "**********"
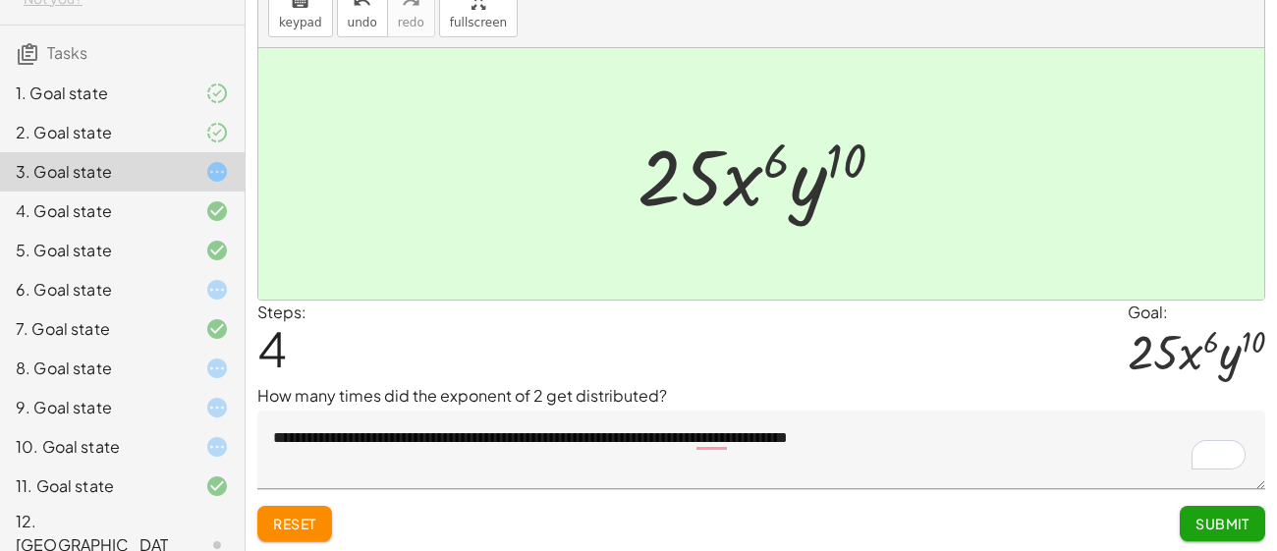
click at [1241, 531] on span "Submit" at bounding box center [1223, 524] width 54 height 18
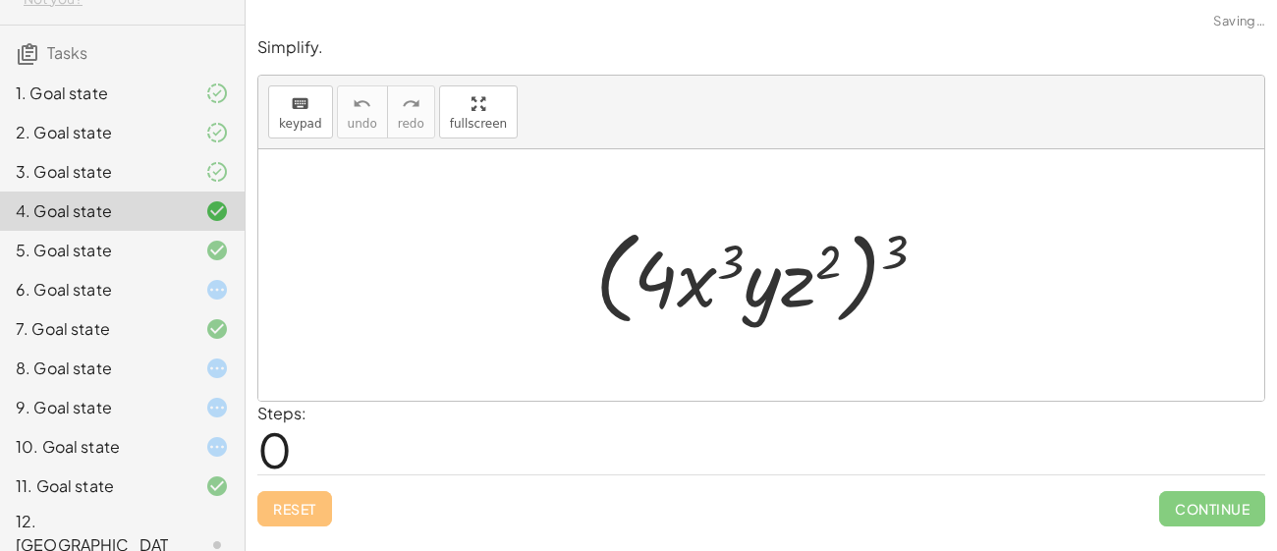
click at [177, 279] on div at bounding box center [201, 290] width 55 height 24
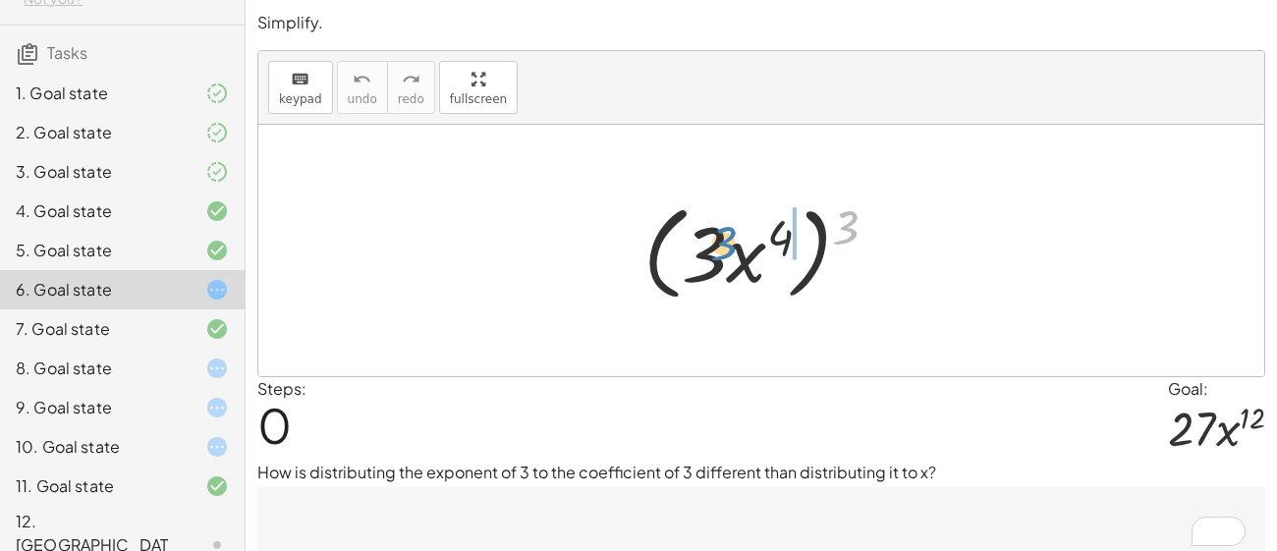
drag, startPoint x: 849, startPoint y: 245, endPoint x: 731, endPoint y: 260, distance: 118.9
click at [731, 260] on div at bounding box center [769, 251] width 270 height 113
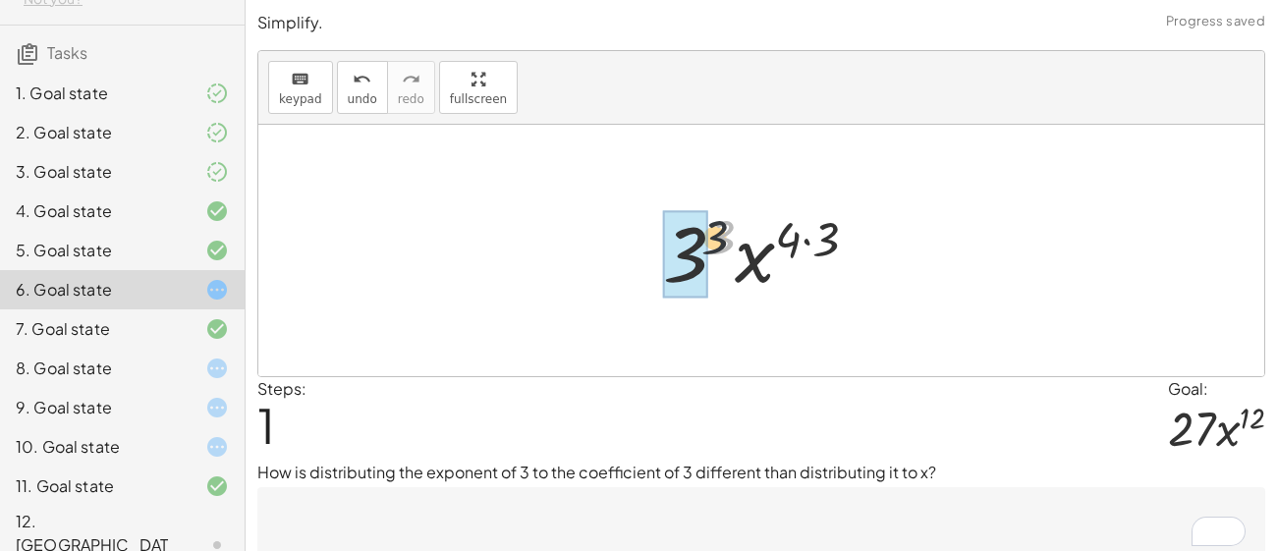
drag, startPoint x: 726, startPoint y: 243, endPoint x: 691, endPoint y: 248, distance: 35.7
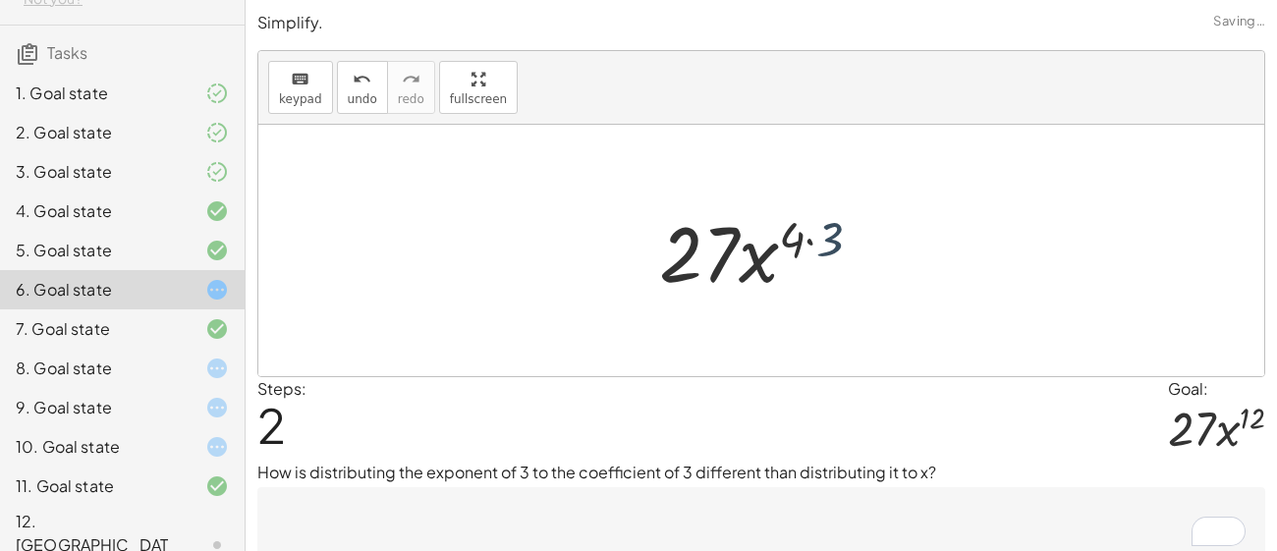
drag, startPoint x: 837, startPoint y: 224, endPoint x: 806, endPoint y: 228, distance: 31.7
click at [806, 228] on div at bounding box center [768, 250] width 238 height 101
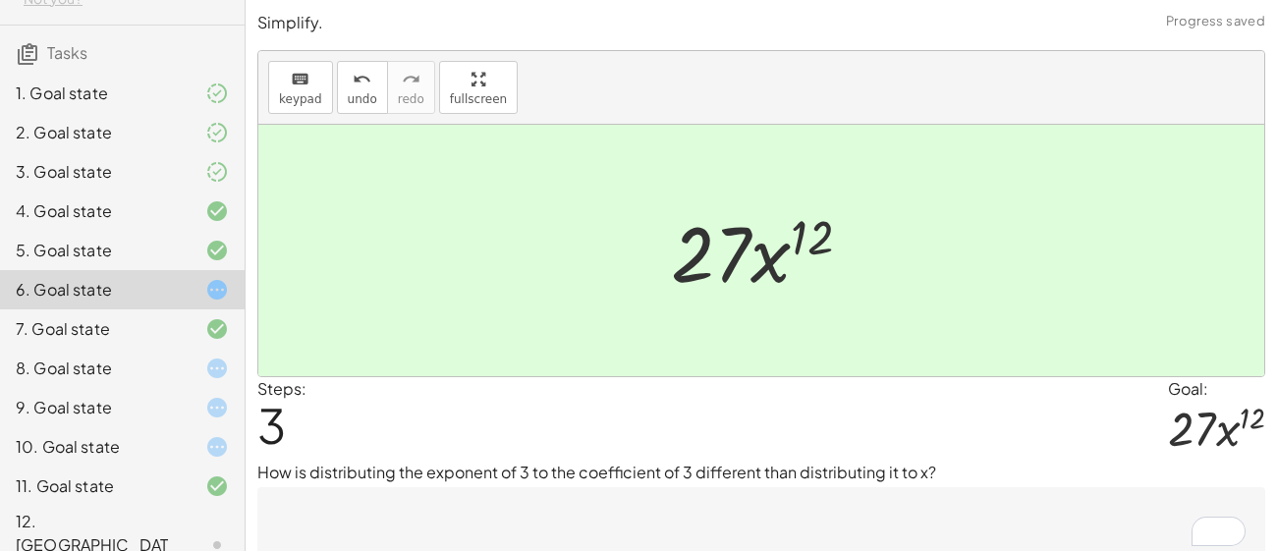
click at [733, 524] on textarea "To enrich screen reader interactions, please activate Accessibility in Grammarl…" at bounding box center [761, 526] width 1008 height 79
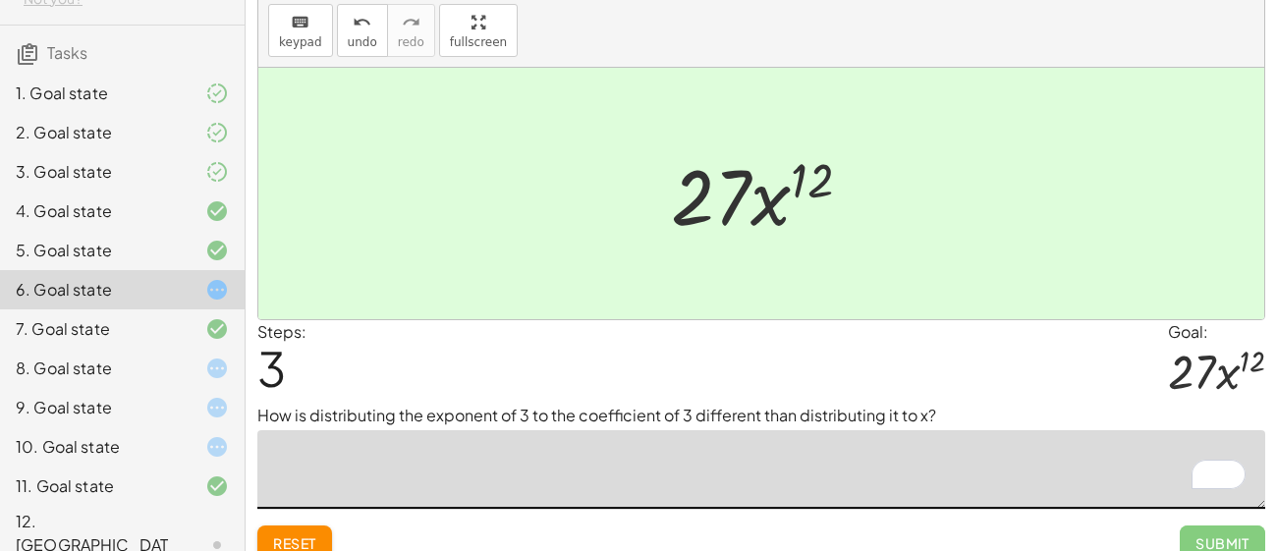
scroll to position [58, 0]
type textarea "*"
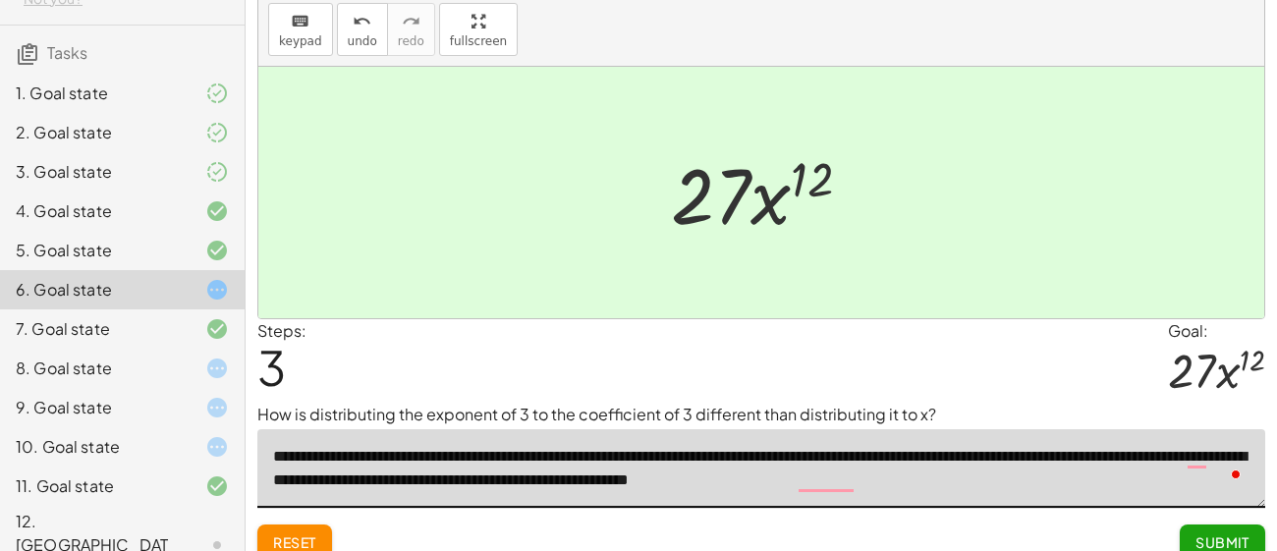
click at [412, 377] on div "Steps: 3 Goal: · 27 · x 12" at bounding box center [761, 361] width 1008 height 84
type textarea "**********"
click at [1200, 533] on span "Submit" at bounding box center [1223, 542] width 54 height 18
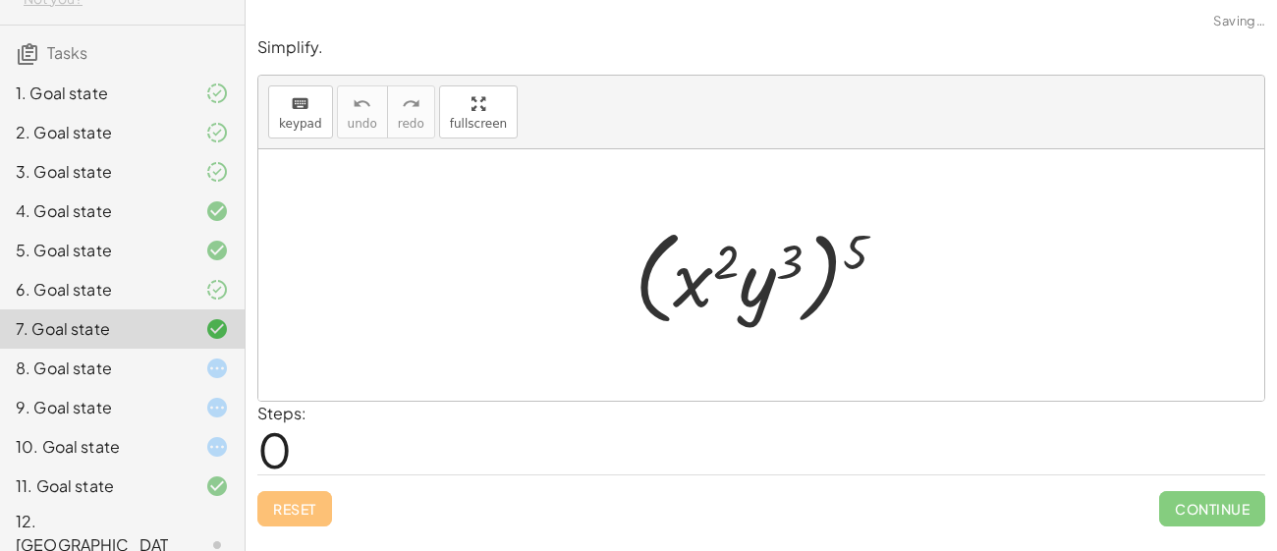
scroll to position [0, 0]
click at [172, 371] on div "8. Goal state" at bounding box center [95, 369] width 158 height 24
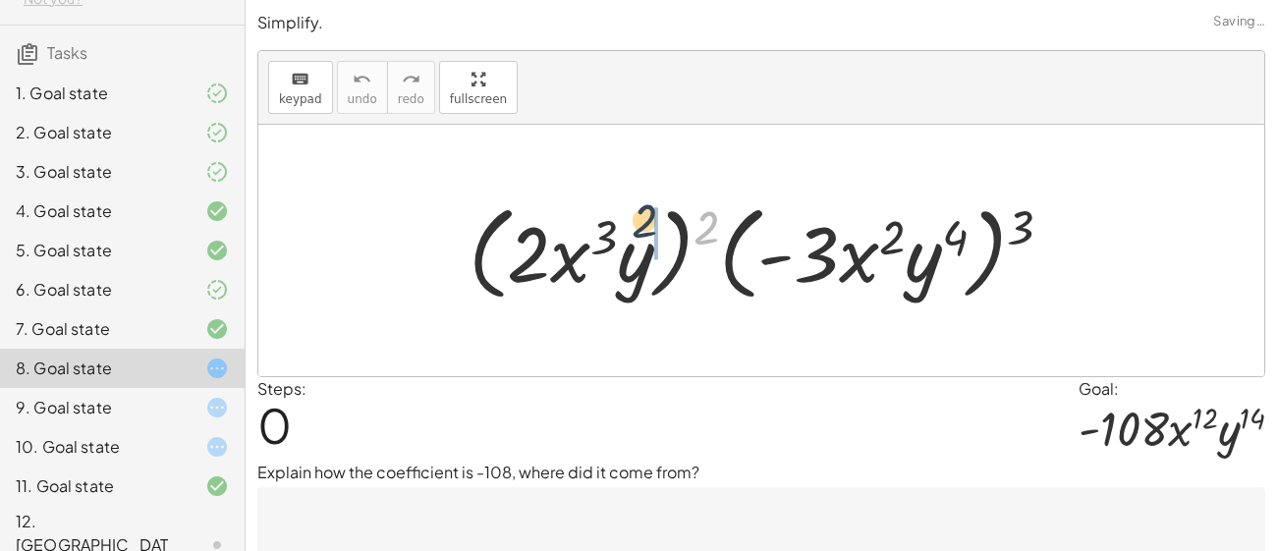
drag, startPoint x: 709, startPoint y: 221, endPoint x: 577, endPoint y: 214, distance: 132.8
click at [577, 214] on div at bounding box center [769, 251] width 620 height 113
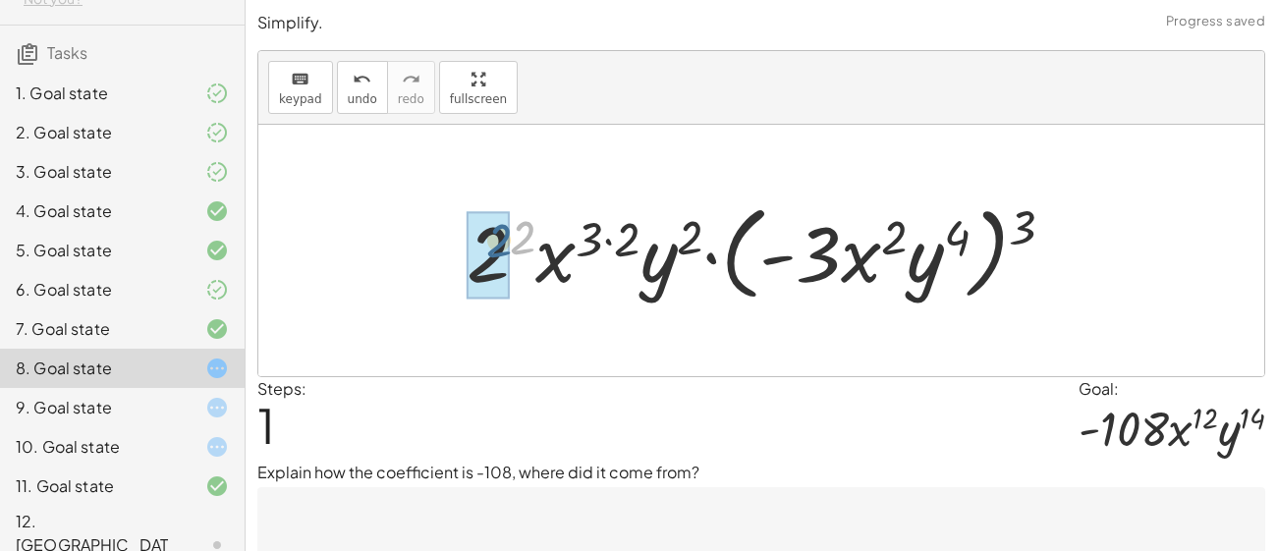
drag, startPoint x: 521, startPoint y: 229, endPoint x: 496, endPoint y: 232, distance: 24.7
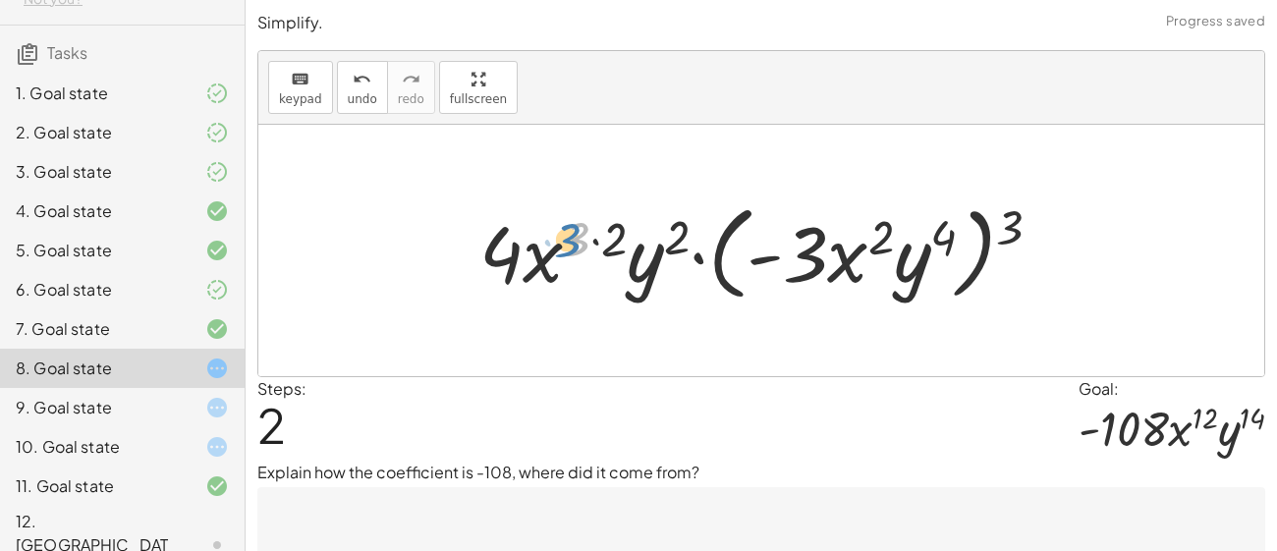
click at [580, 228] on div at bounding box center [769, 251] width 598 height 113
click at [645, 224] on div at bounding box center [769, 251] width 598 height 113
drag, startPoint x: 622, startPoint y: 228, endPoint x: 603, endPoint y: 228, distance: 18.7
click at [603, 228] on div at bounding box center [769, 251] width 598 height 113
drag, startPoint x: 624, startPoint y: 235, endPoint x: 593, endPoint y: 231, distance: 30.7
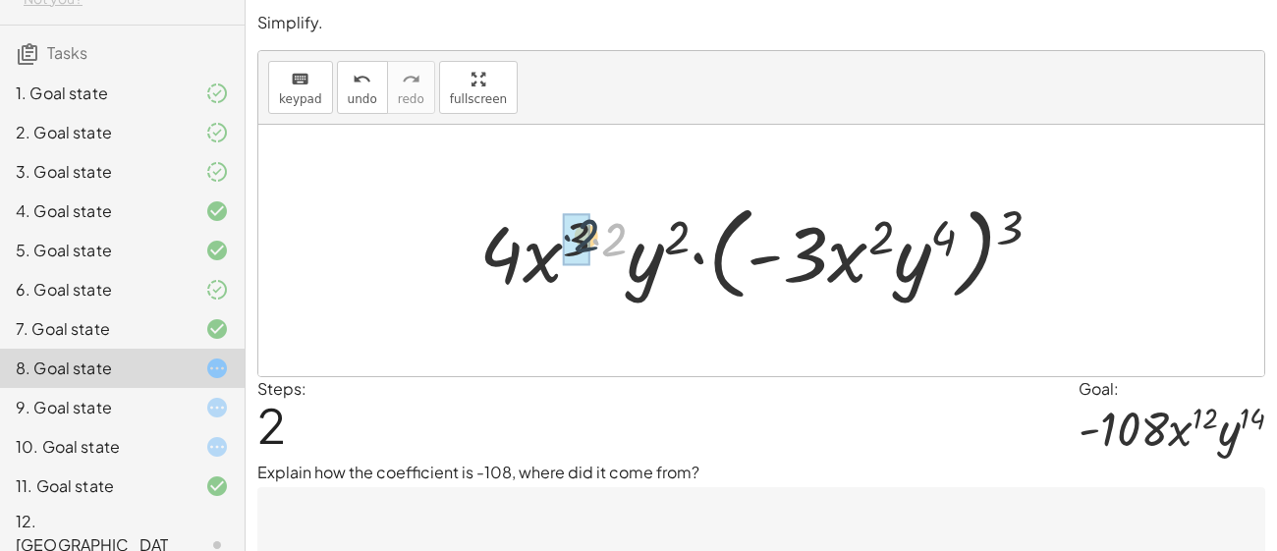
click at [593, 231] on div at bounding box center [769, 251] width 598 height 113
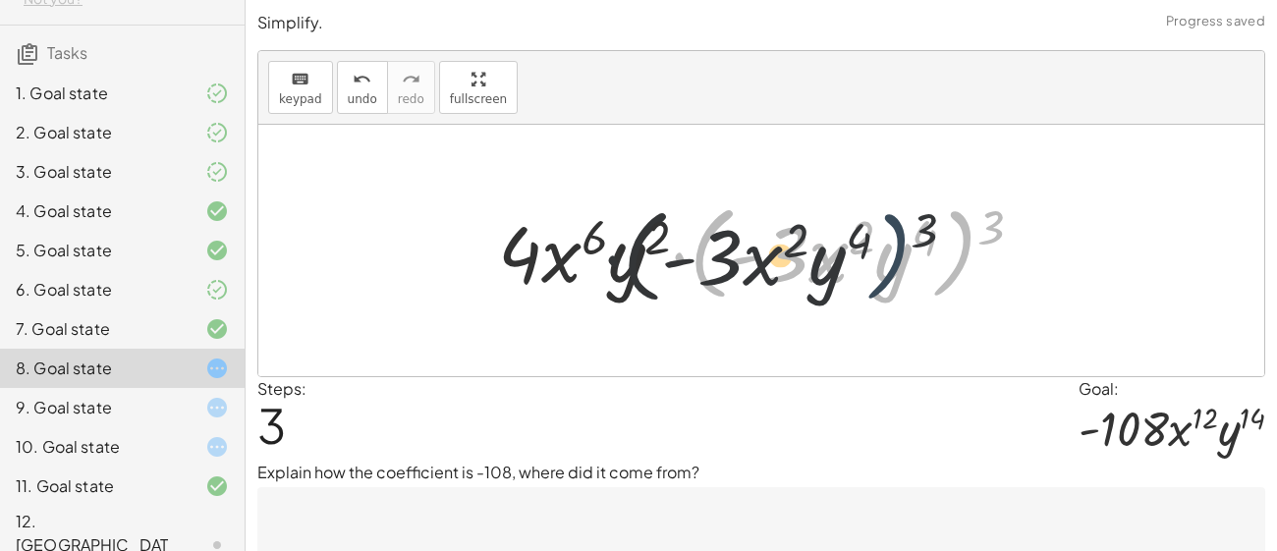
drag, startPoint x: 976, startPoint y: 210, endPoint x: 888, endPoint y: 217, distance: 87.7
click at [888, 217] on div at bounding box center [768, 251] width 560 height 113
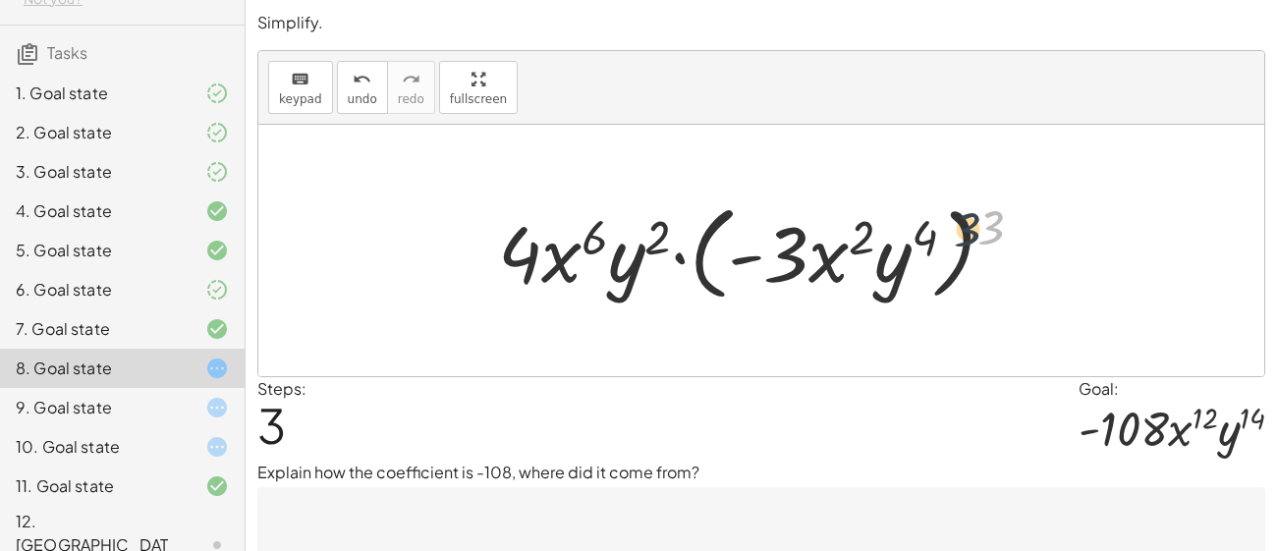
drag, startPoint x: 984, startPoint y: 217, endPoint x: 883, endPoint y: 221, distance: 101.3
click at [883, 221] on div at bounding box center [768, 251] width 560 height 113
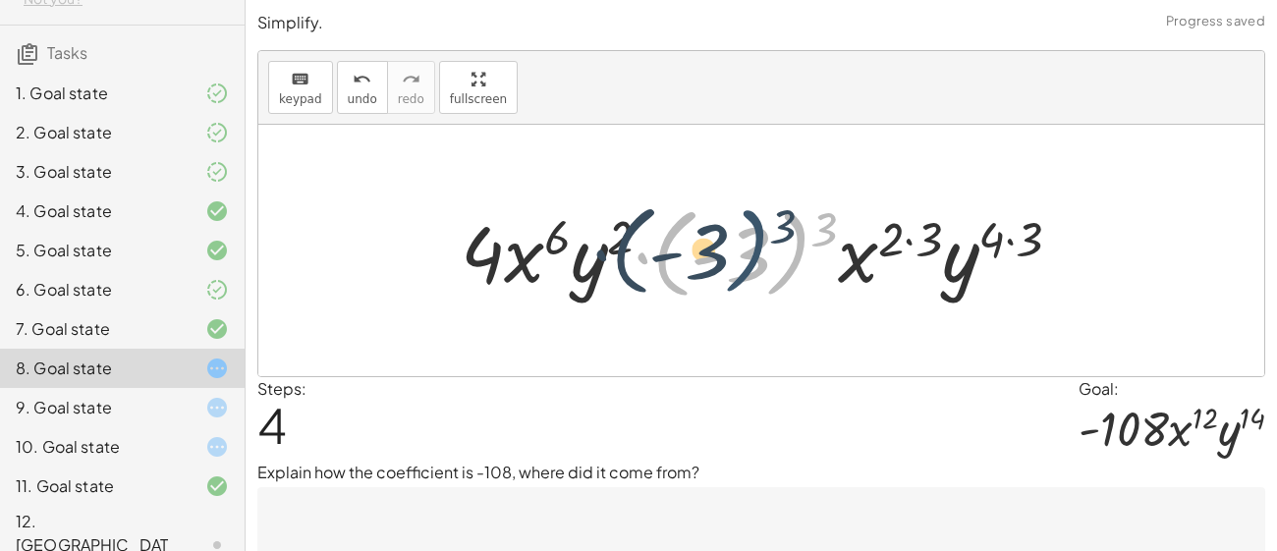
drag, startPoint x: 810, startPoint y: 224, endPoint x: 765, endPoint y: 221, distance: 44.3
click at [765, 221] on div at bounding box center [769, 250] width 637 height 109
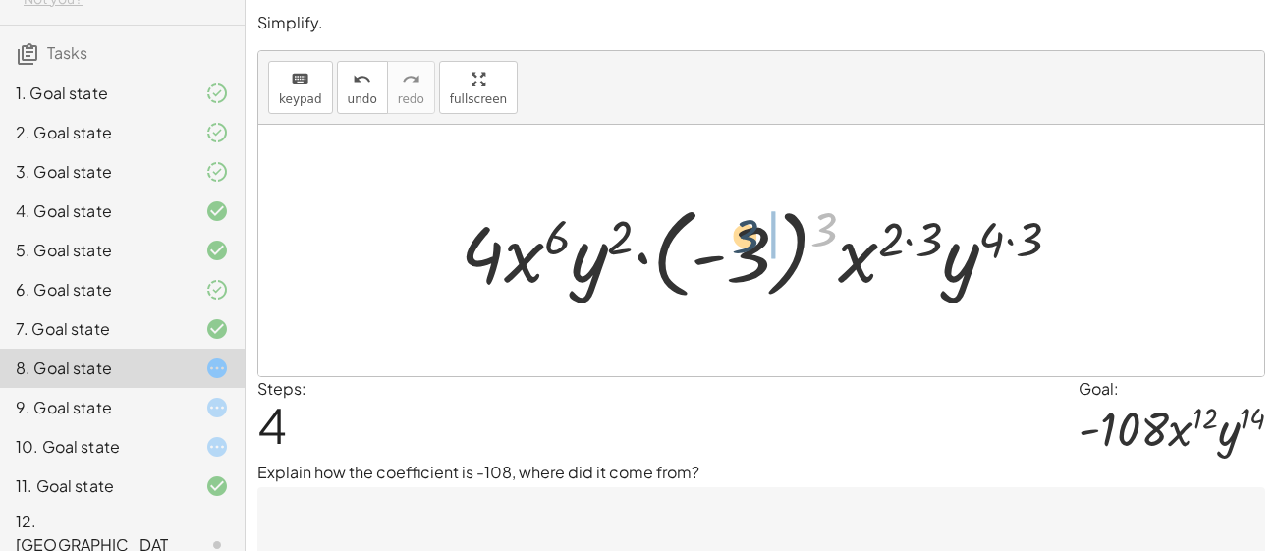
drag, startPoint x: 831, startPoint y: 227, endPoint x: 741, endPoint y: 235, distance: 90.7
click at [741, 235] on div at bounding box center [769, 250] width 637 height 109
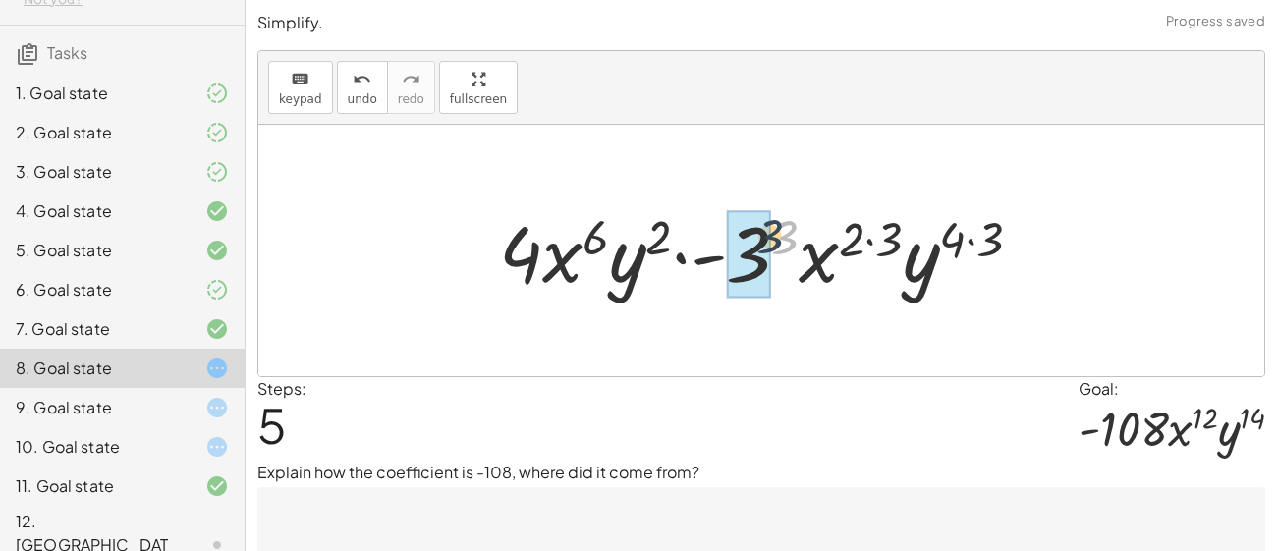
drag, startPoint x: 794, startPoint y: 231, endPoint x: 764, endPoint y: 230, distance: 29.5
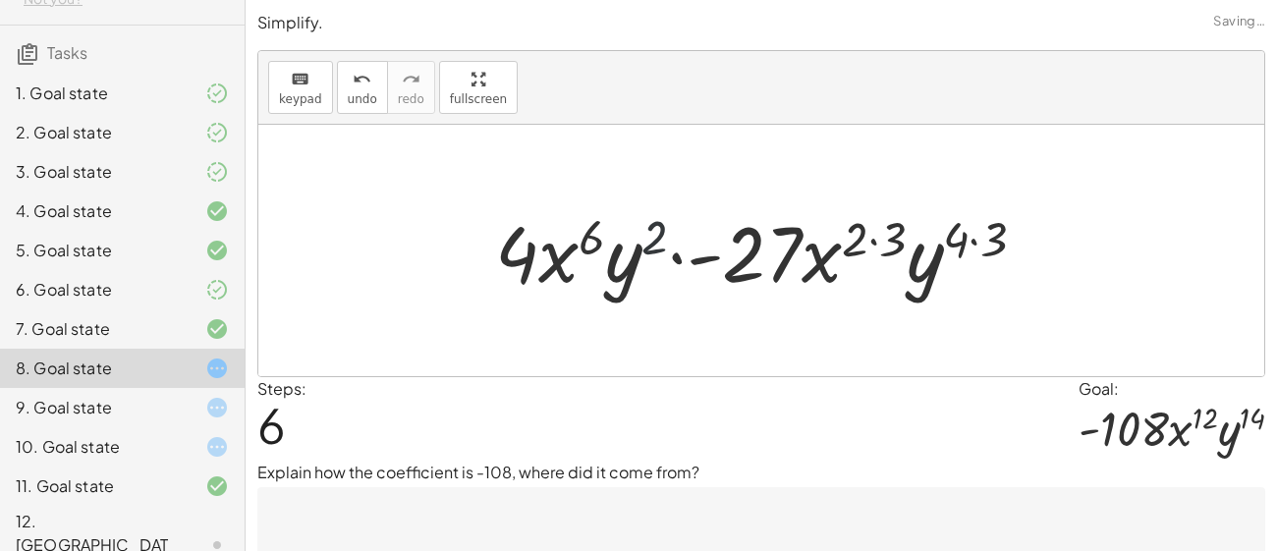
click at [665, 229] on div at bounding box center [768, 250] width 566 height 101
drag, startPoint x: 899, startPoint y: 238, endPoint x: 868, endPoint y: 233, distance: 30.8
click at [868, 233] on div at bounding box center [768, 250] width 566 height 101
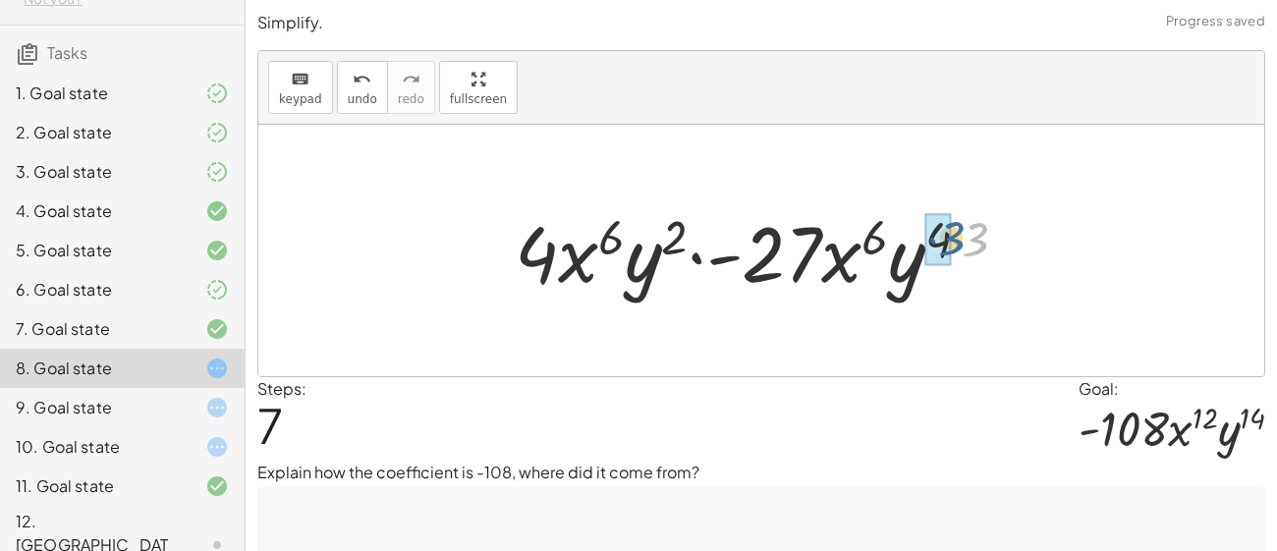
drag, startPoint x: 967, startPoint y: 233, endPoint x: 941, endPoint y: 232, distance: 25.6
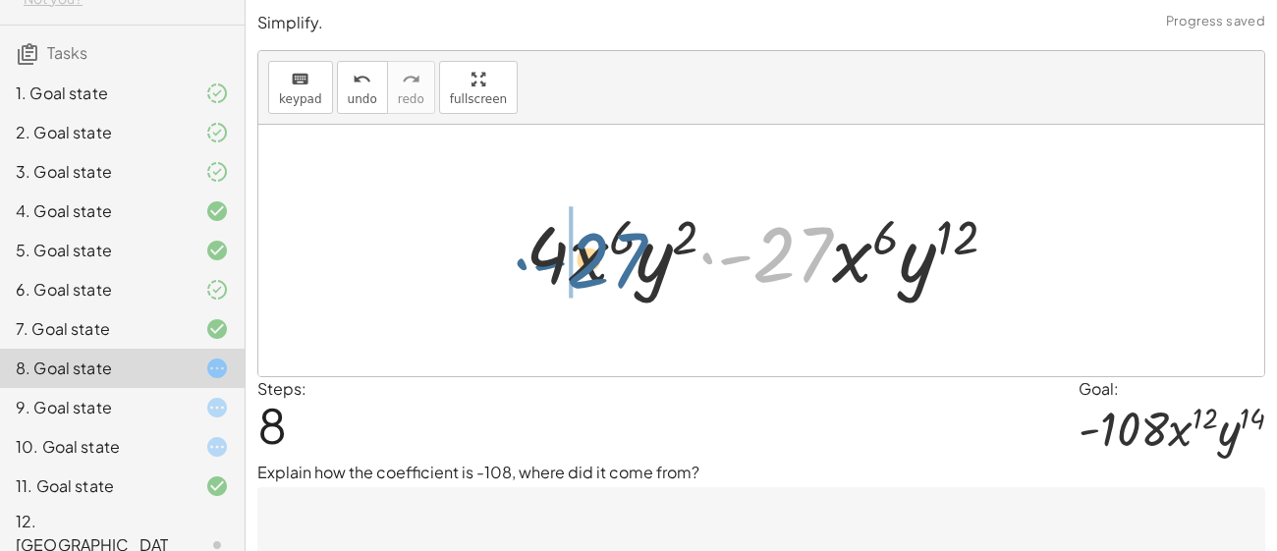
drag, startPoint x: 820, startPoint y: 258, endPoint x: 623, endPoint y: 261, distance: 197.5
click at [623, 261] on div at bounding box center [769, 250] width 507 height 101
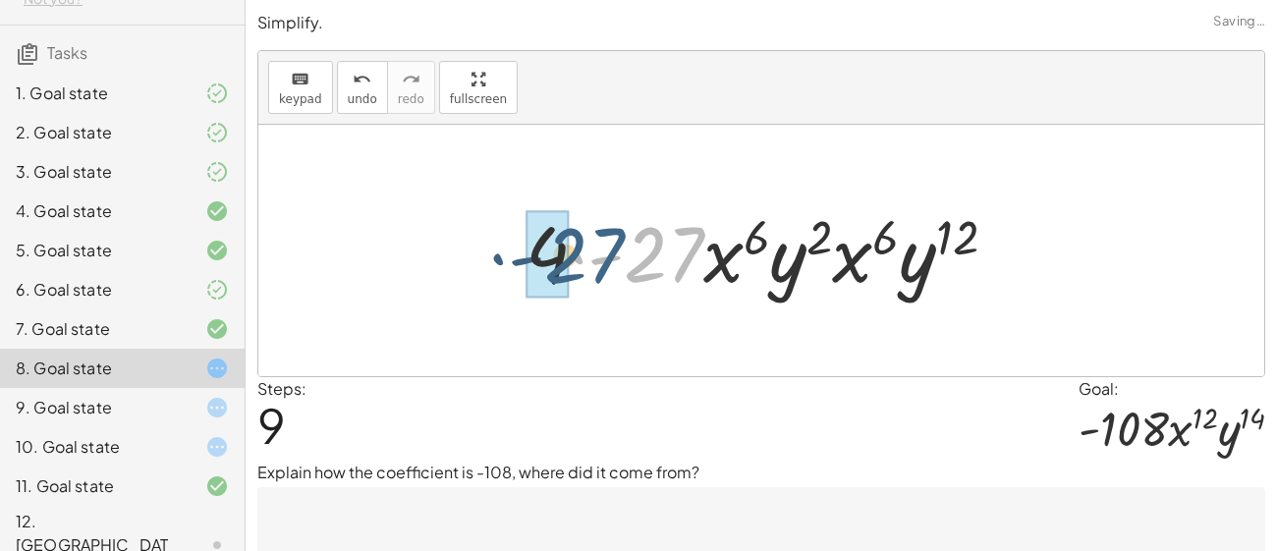
drag, startPoint x: 684, startPoint y: 257, endPoint x: 601, endPoint y: 258, distance: 82.5
click at [601, 258] on div at bounding box center [769, 250] width 507 height 101
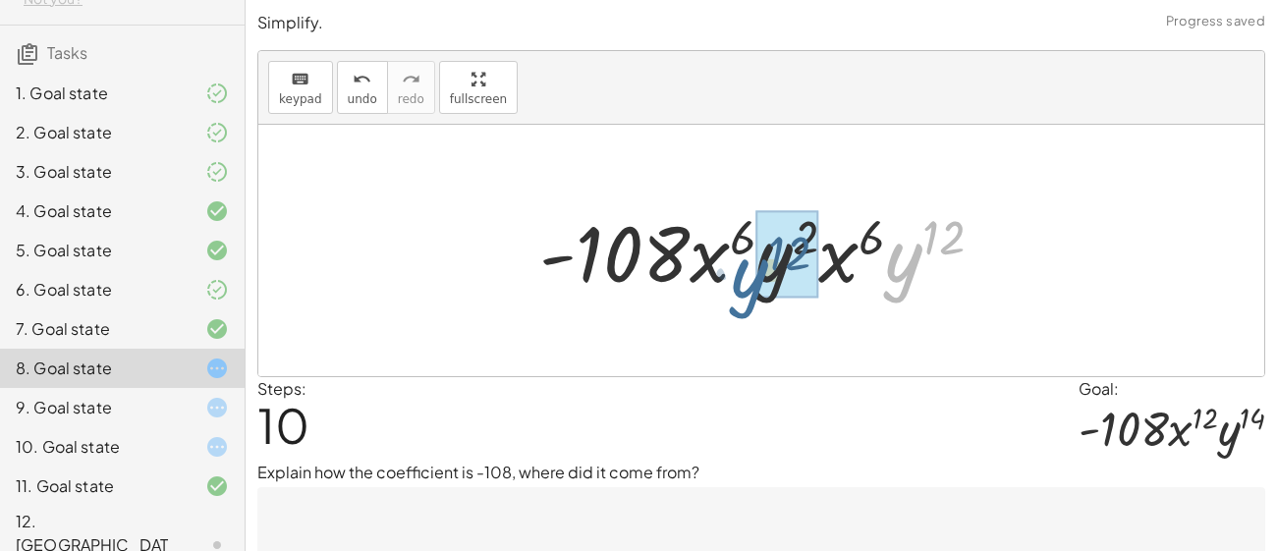
drag, startPoint x: 922, startPoint y: 253, endPoint x: 765, endPoint y: 269, distance: 157.0
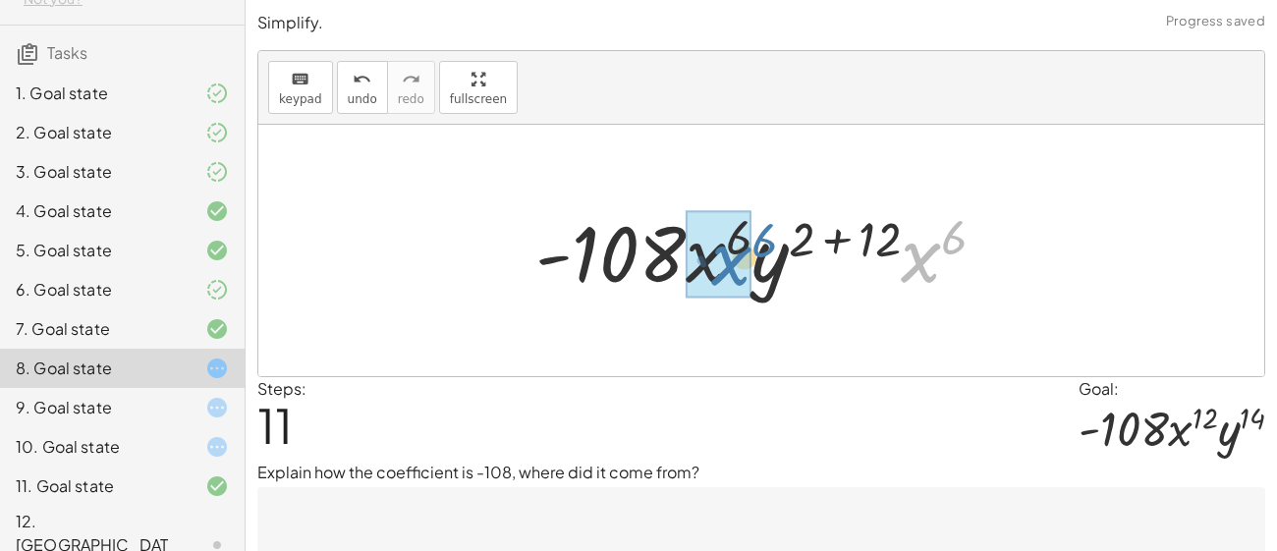
drag, startPoint x: 921, startPoint y: 254, endPoint x: 722, endPoint y: 256, distance: 198.5
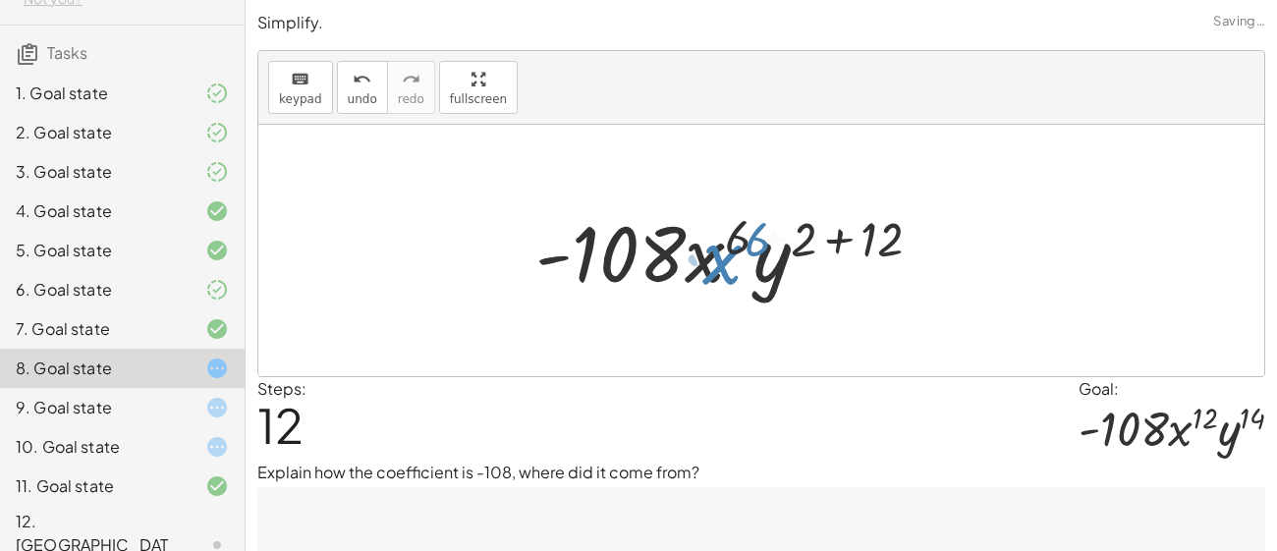
click at [766, 234] on div at bounding box center [768, 250] width 489 height 101
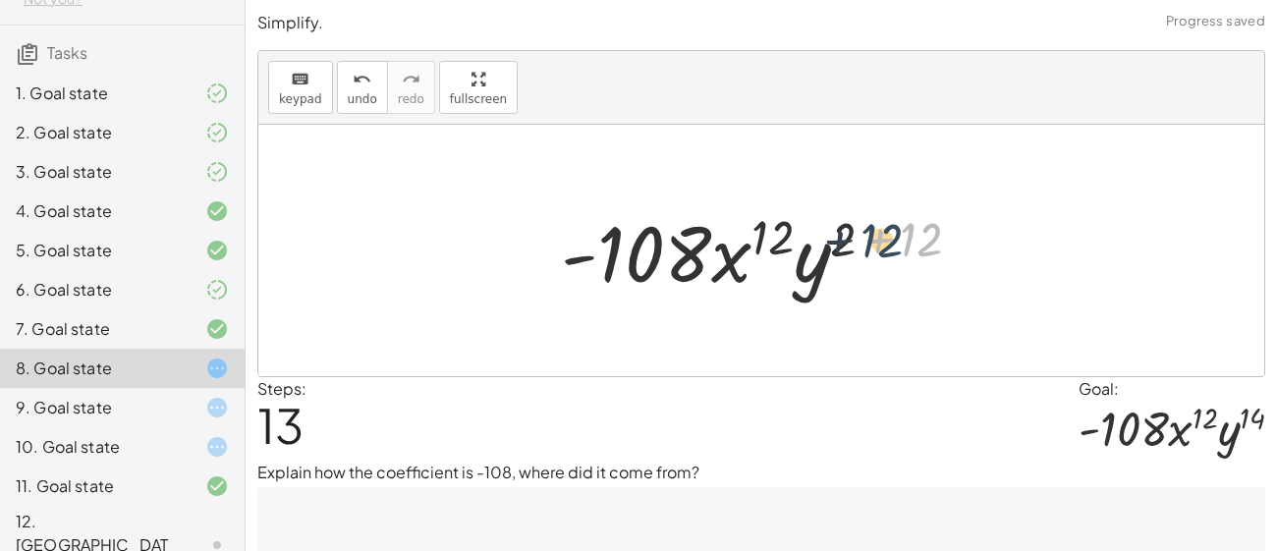
drag, startPoint x: 909, startPoint y: 230, endPoint x: 866, endPoint y: 231, distance: 43.2
click at [866, 231] on div at bounding box center [768, 250] width 435 height 101
drag, startPoint x: 924, startPoint y: 247, endPoint x: 851, endPoint y: 244, distance: 73.7
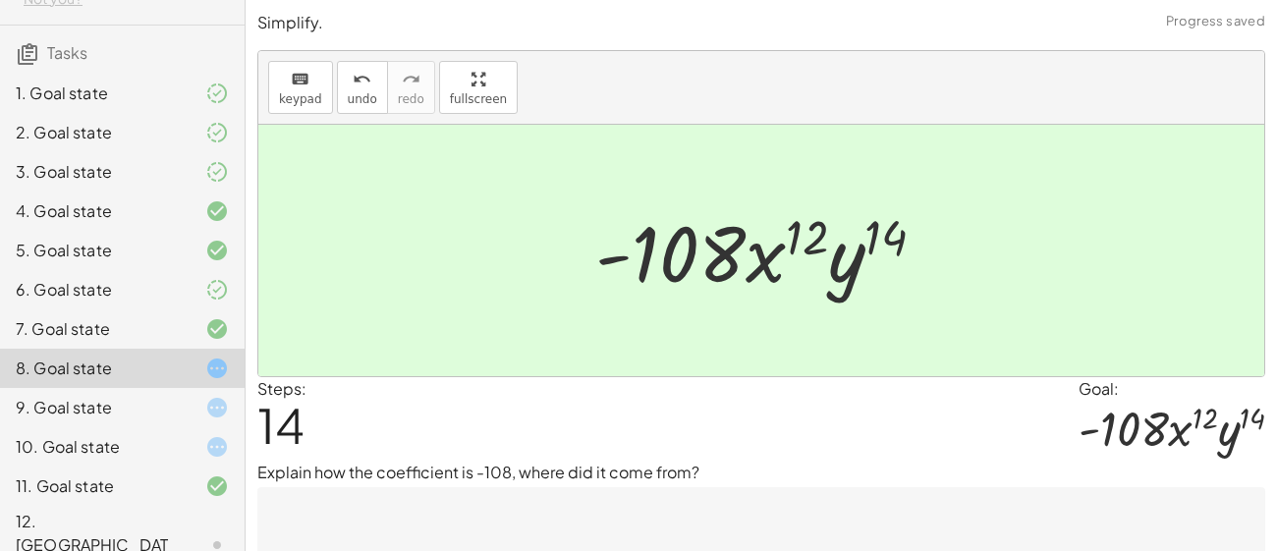
click at [641, 505] on textarea at bounding box center [761, 526] width 1008 height 79
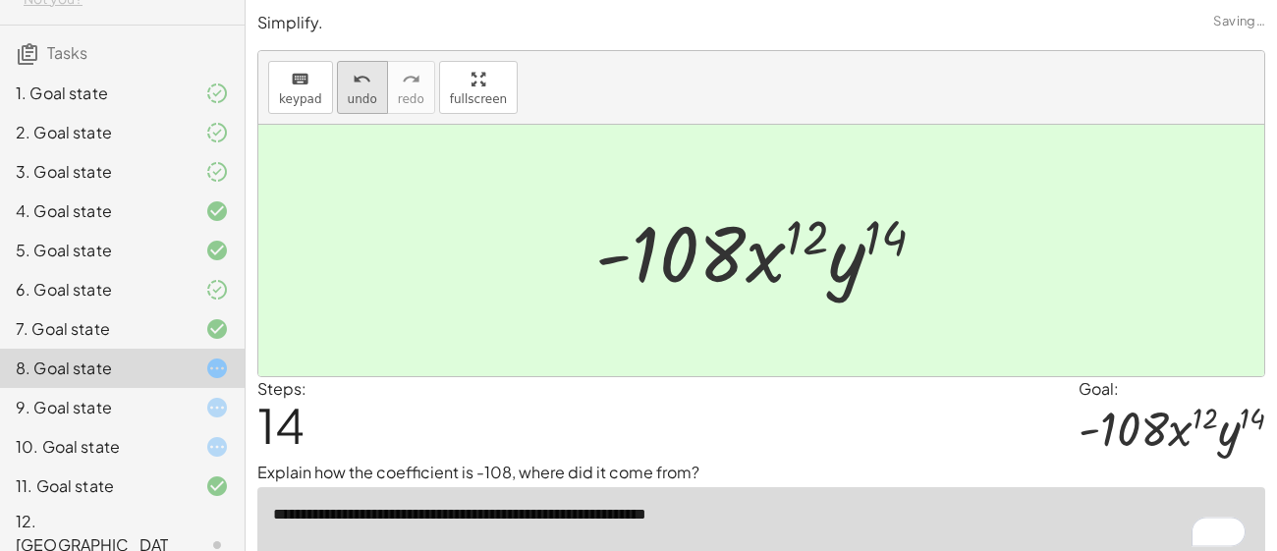
click at [370, 70] on button "undo undo" at bounding box center [362, 87] width 51 height 53
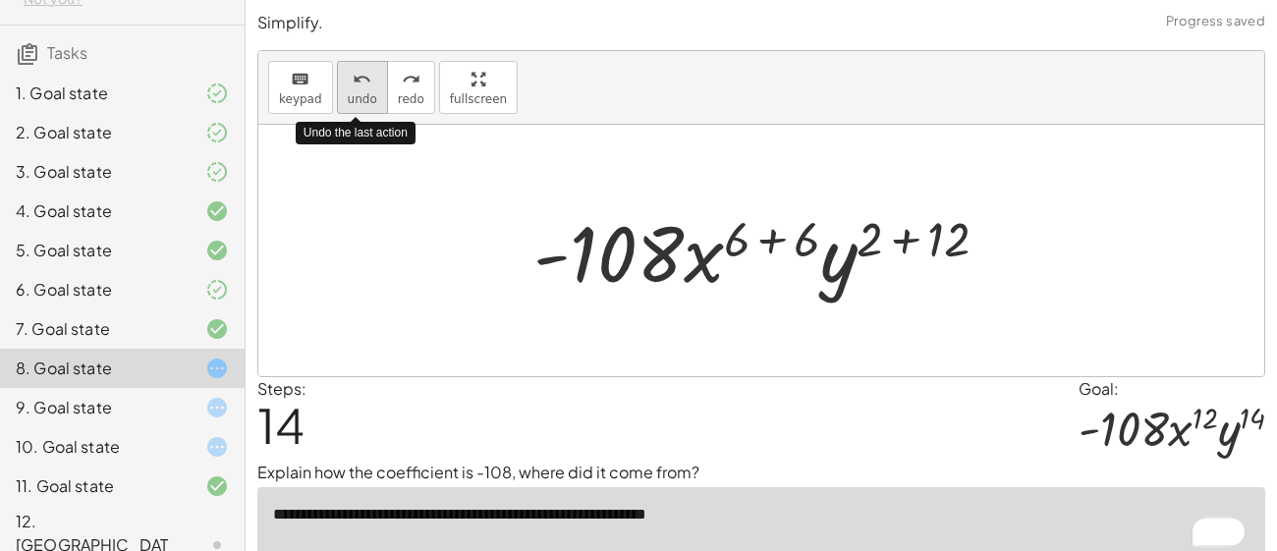
click at [369, 69] on button "undo undo" at bounding box center [362, 87] width 51 height 53
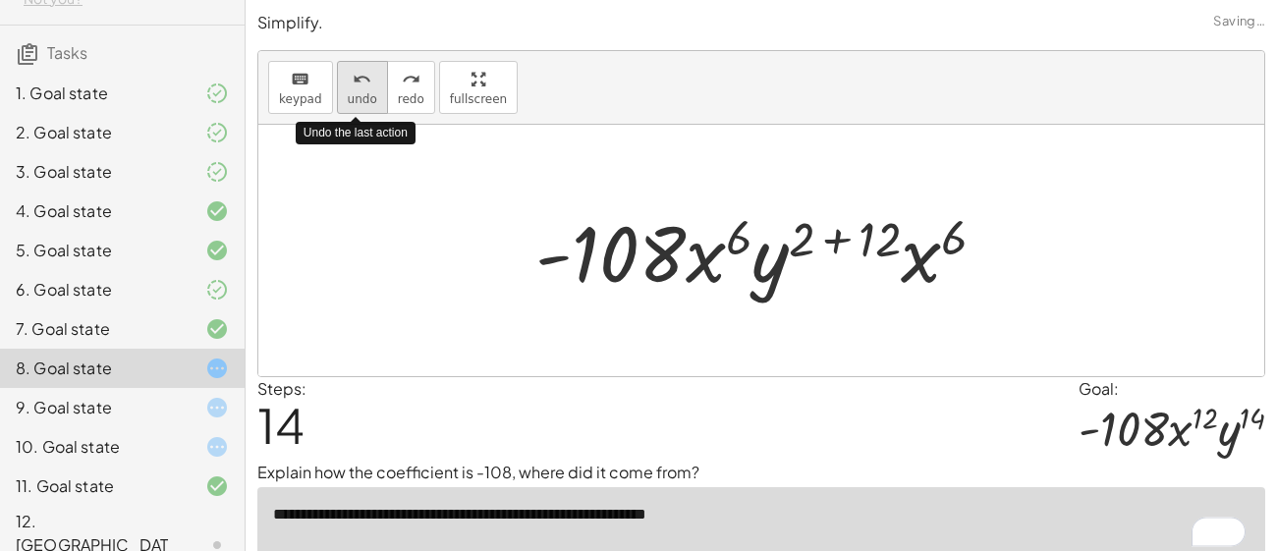
click at [369, 69] on button "undo undo" at bounding box center [362, 87] width 51 height 53
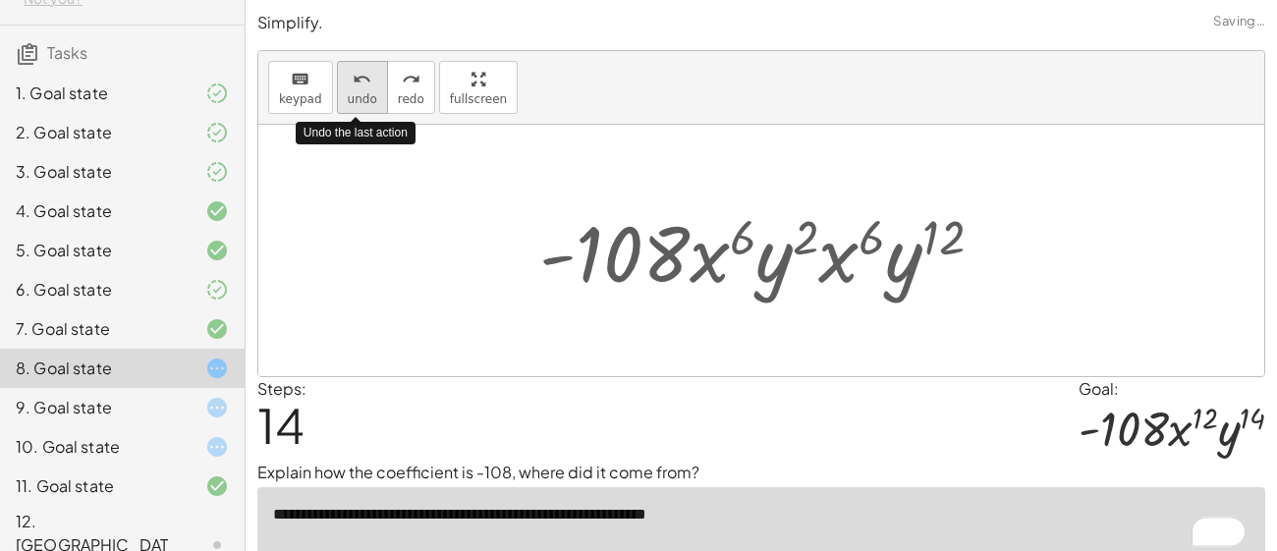
click at [369, 69] on button "undo undo" at bounding box center [362, 87] width 51 height 53
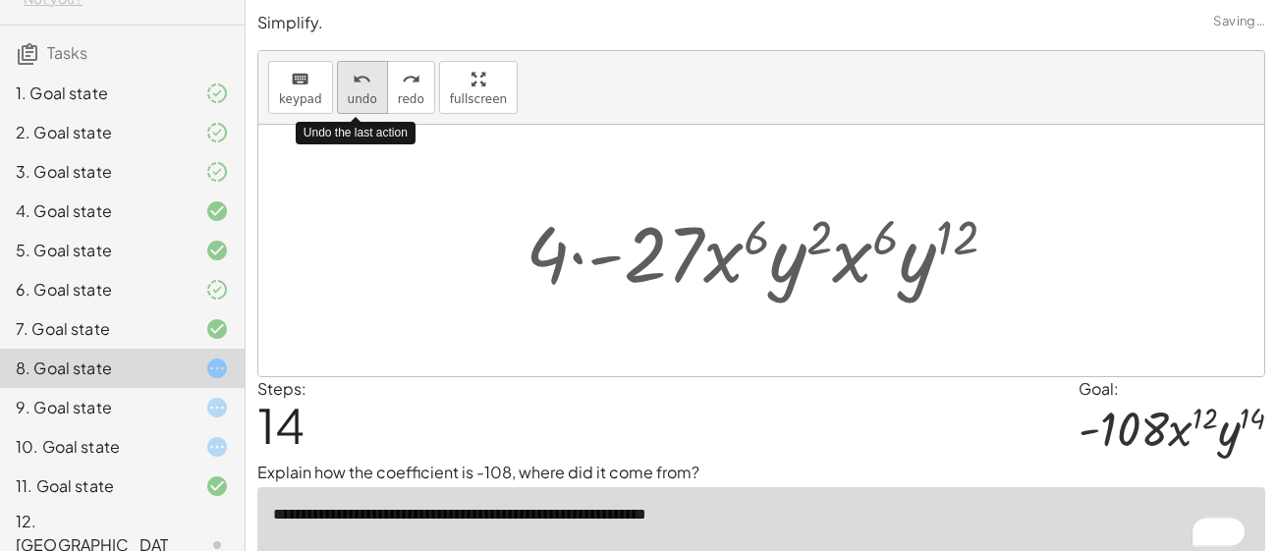
click at [369, 69] on button "undo undo" at bounding box center [362, 87] width 51 height 53
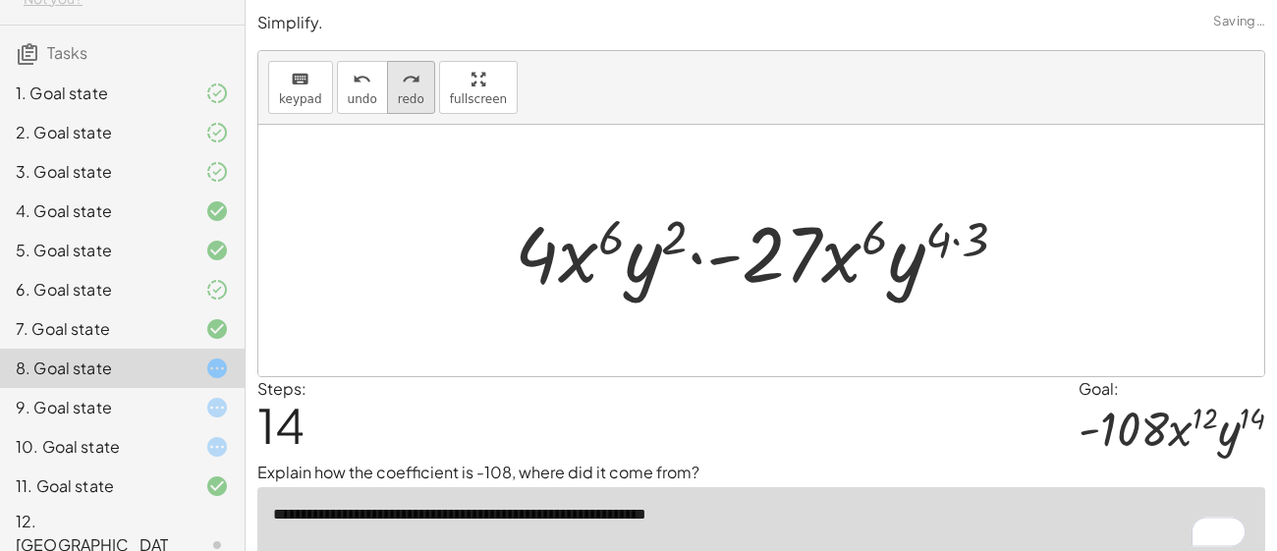
click at [408, 76] on icon "redo" at bounding box center [411, 80] width 19 height 24
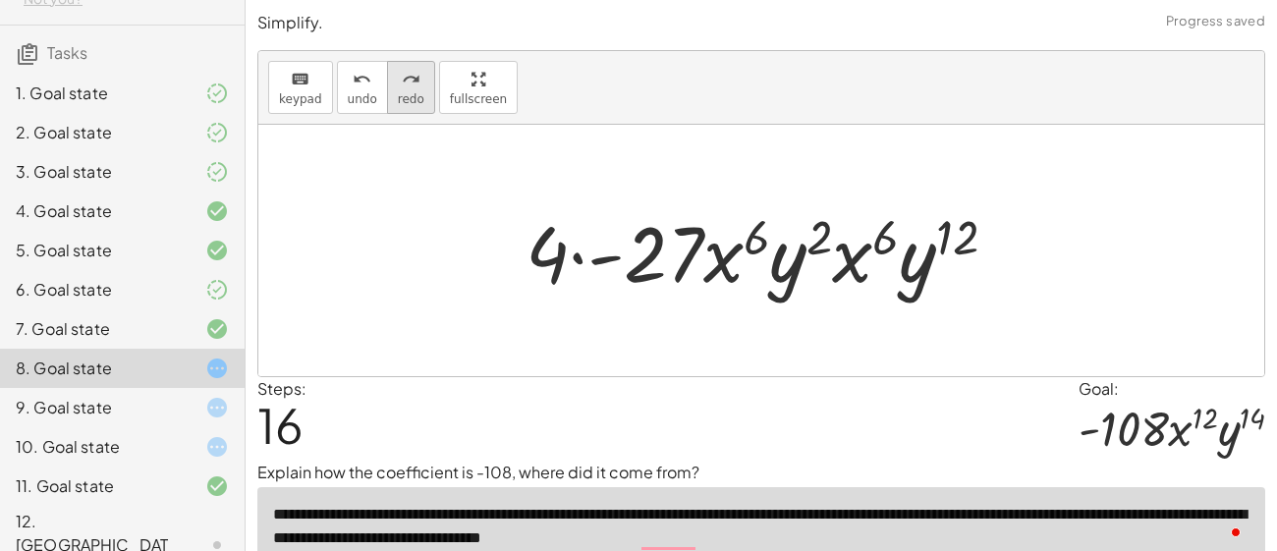
click at [403, 88] on button "redo redo" at bounding box center [411, 87] width 48 height 53
type textarea "**********"
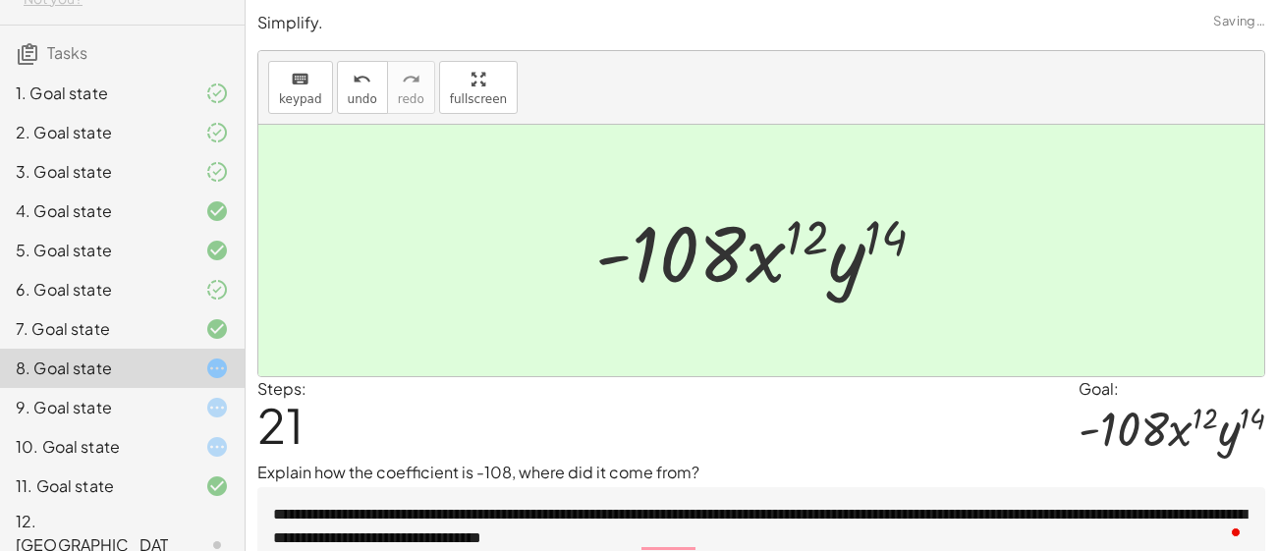
scroll to position [77, 0]
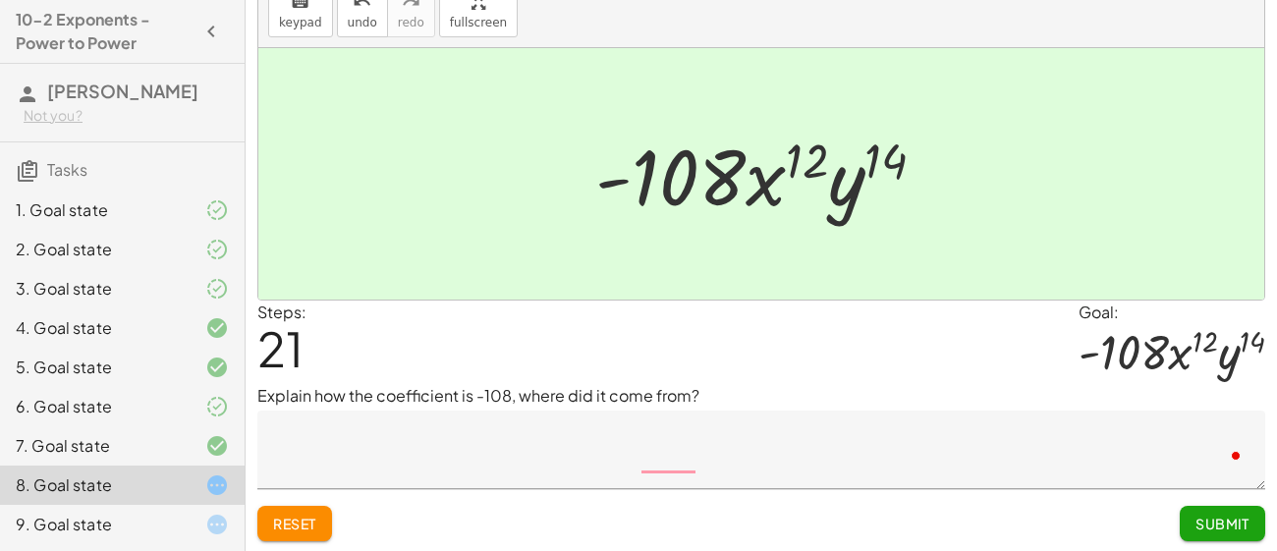
scroll to position [117, 0]
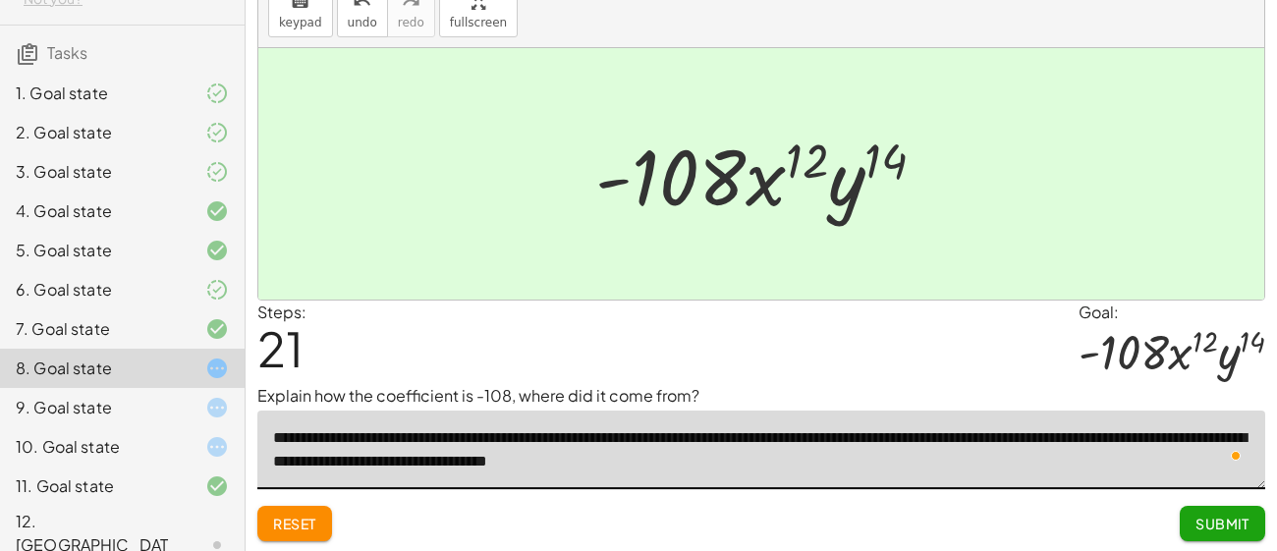
type textarea "**********"
click at [815, 497] on div "Reset Submit" at bounding box center [761, 515] width 1008 height 52
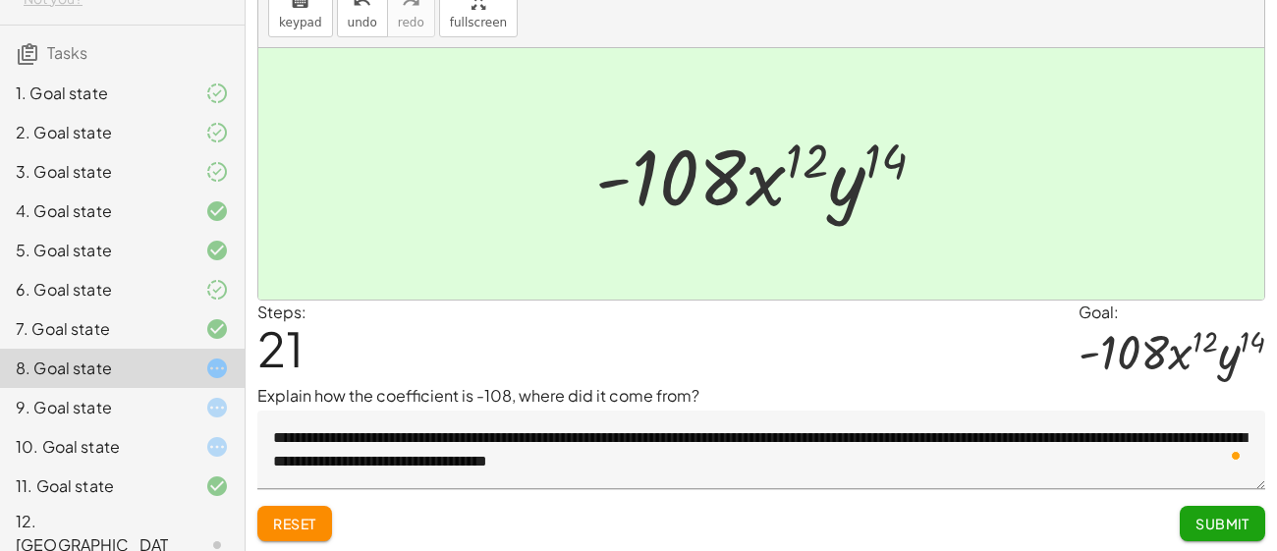
click at [1216, 509] on button "Submit" at bounding box center [1222, 523] width 85 height 35
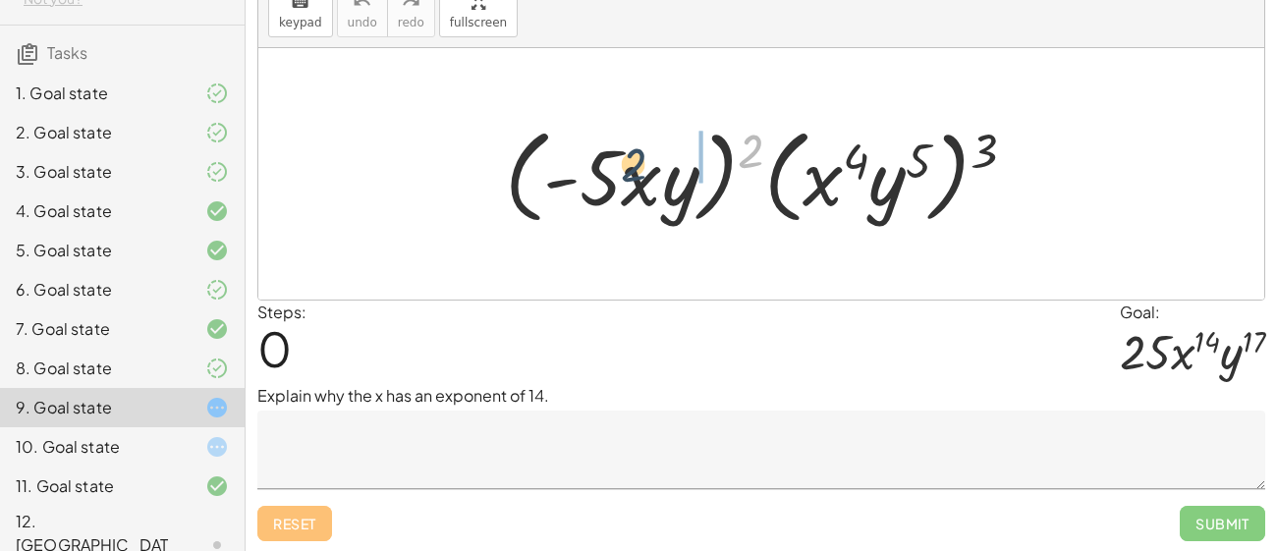
drag, startPoint x: 744, startPoint y: 140, endPoint x: 601, endPoint y: 158, distance: 143.7
click at [601, 158] on div at bounding box center [768, 174] width 546 height 113
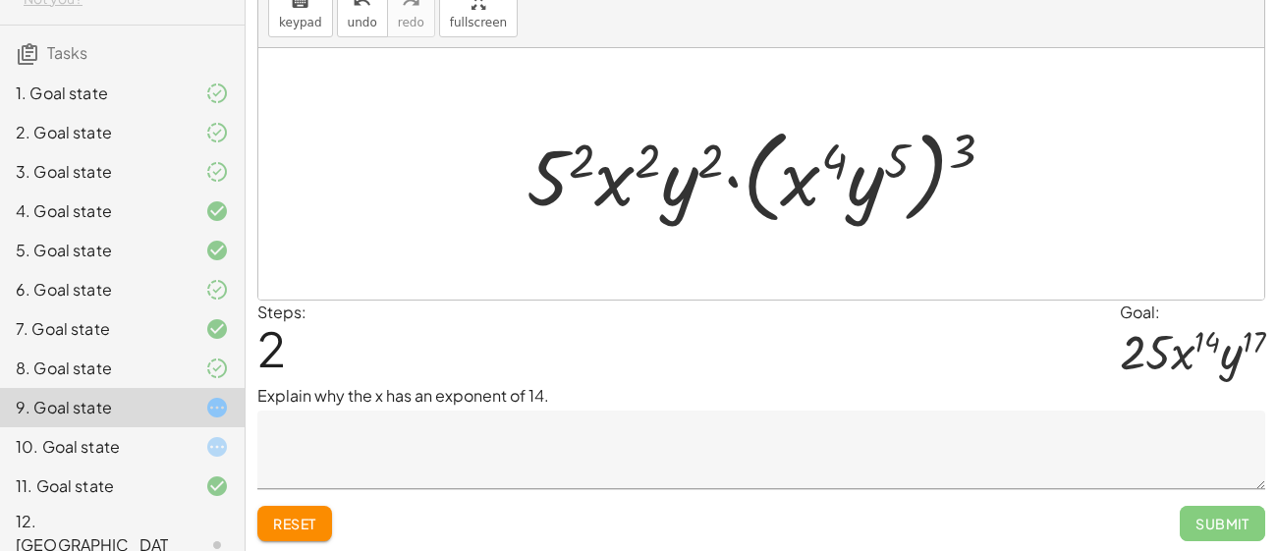
click at [649, 149] on div at bounding box center [768, 174] width 503 height 113
drag, startPoint x: 577, startPoint y: 156, endPoint x: 555, endPoint y: 159, distance: 21.8
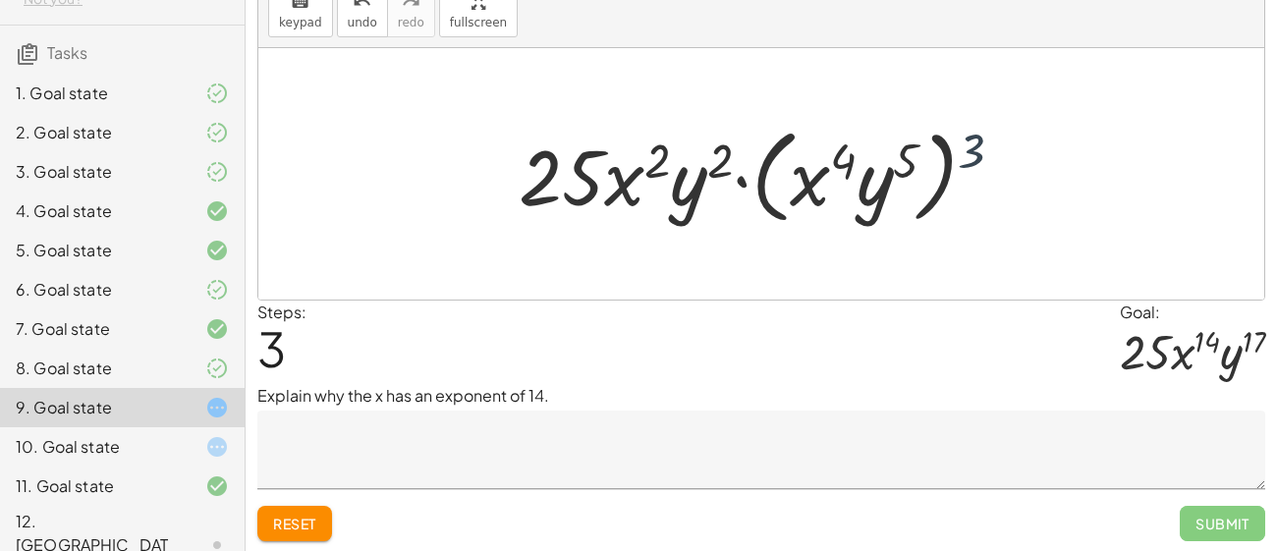
click at [986, 135] on div at bounding box center [769, 174] width 521 height 113
drag, startPoint x: 982, startPoint y: 137, endPoint x: 835, endPoint y: 161, distance: 149.4
click at [835, 161] on div at bounding box center [769, 174] width 521 height 113
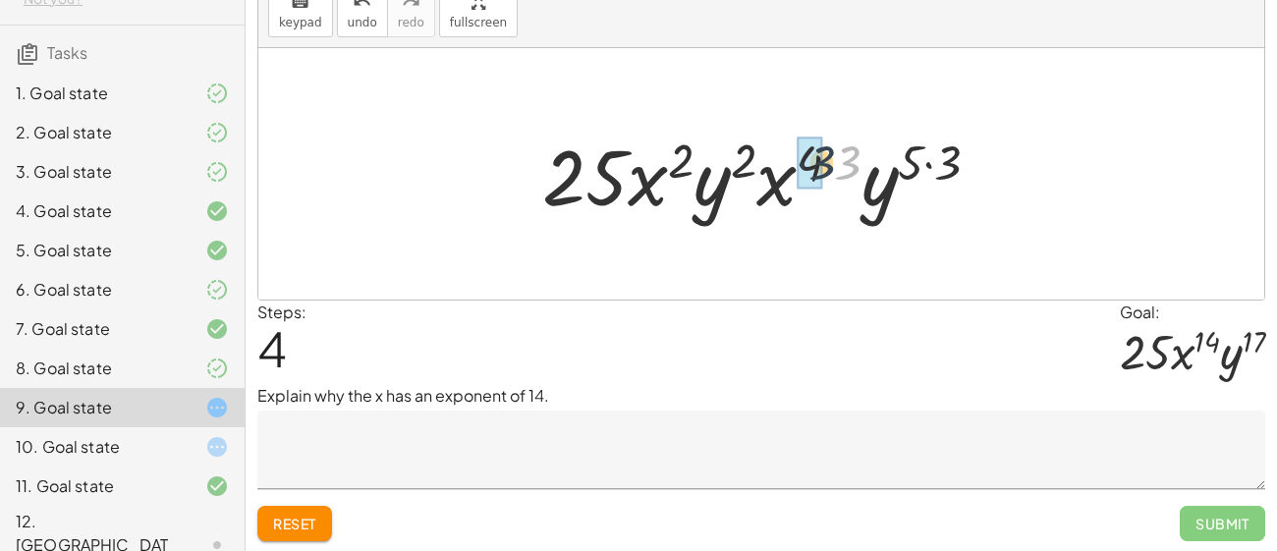
drag, startPoint x: 842, startPoint y: 162, endPoint x: 815, endPoint y: 162, distance: 26.5
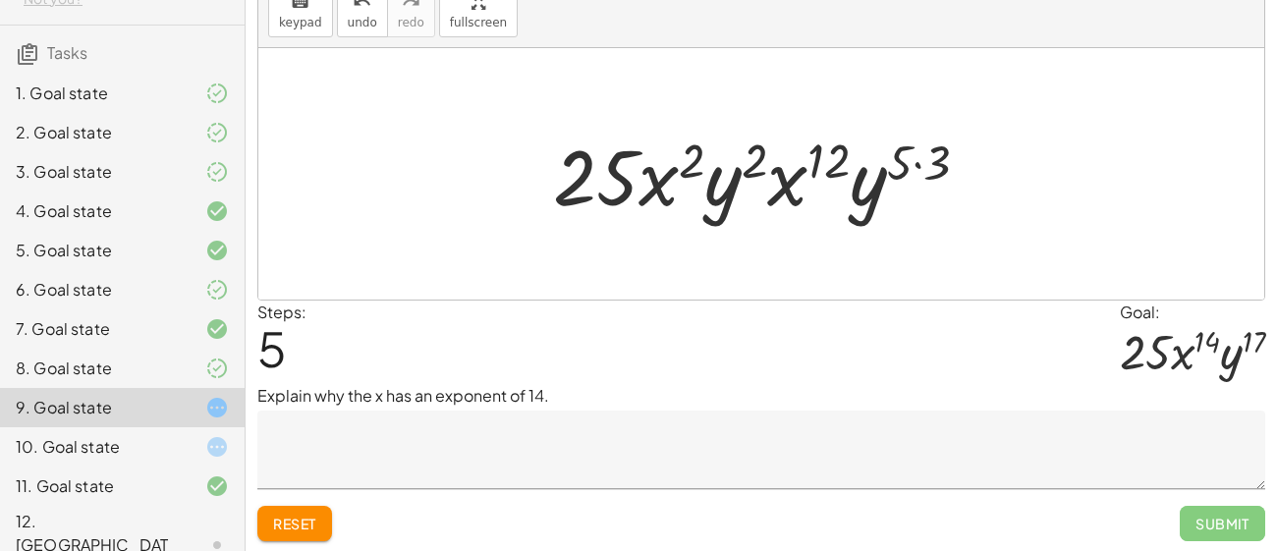
click at [913, 167] on div at bounding box center [768, 174] width 451 height 101
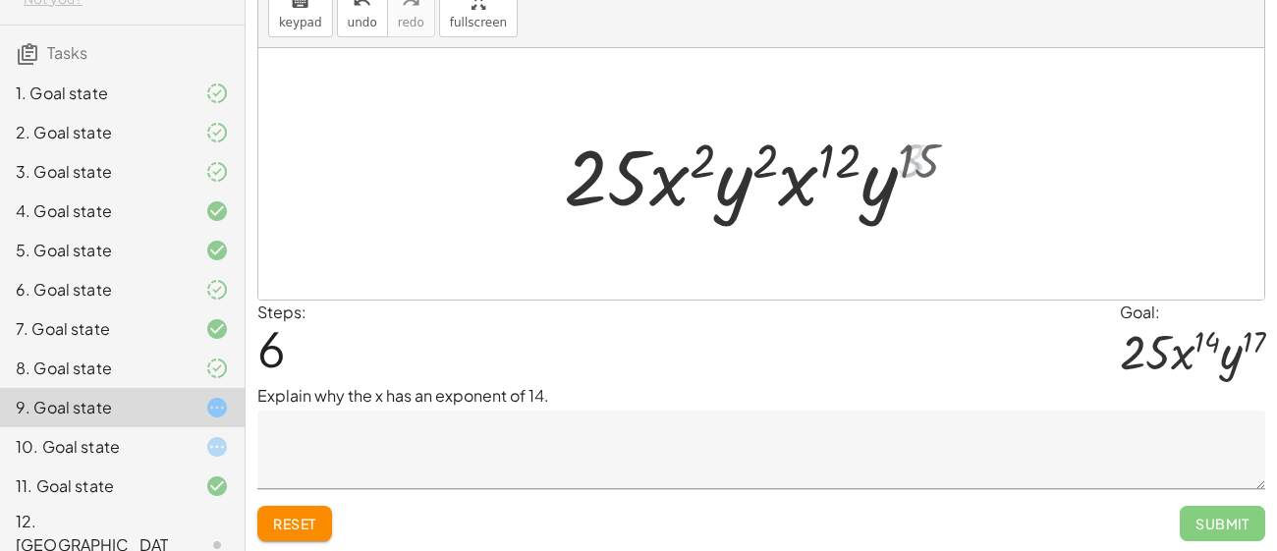
click at [935, 172] on div at bounding box center [768, 174] width 429 height 101
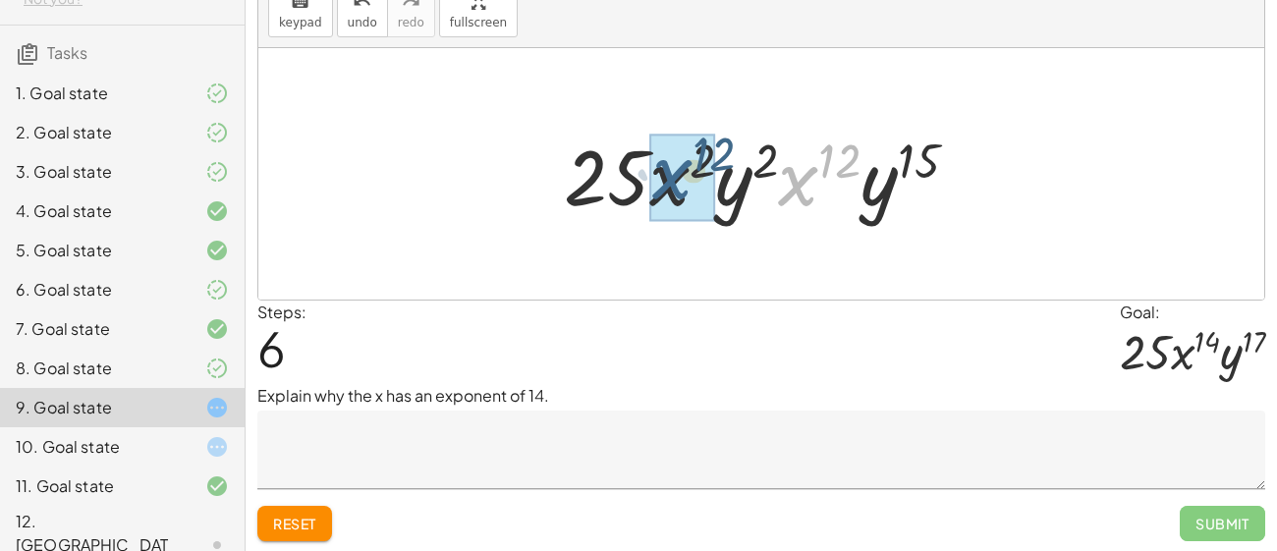
drag, startPoint x: 793, startPoint y: 202, endPoint x: 665, endPoint y: 196, distance: 127.9
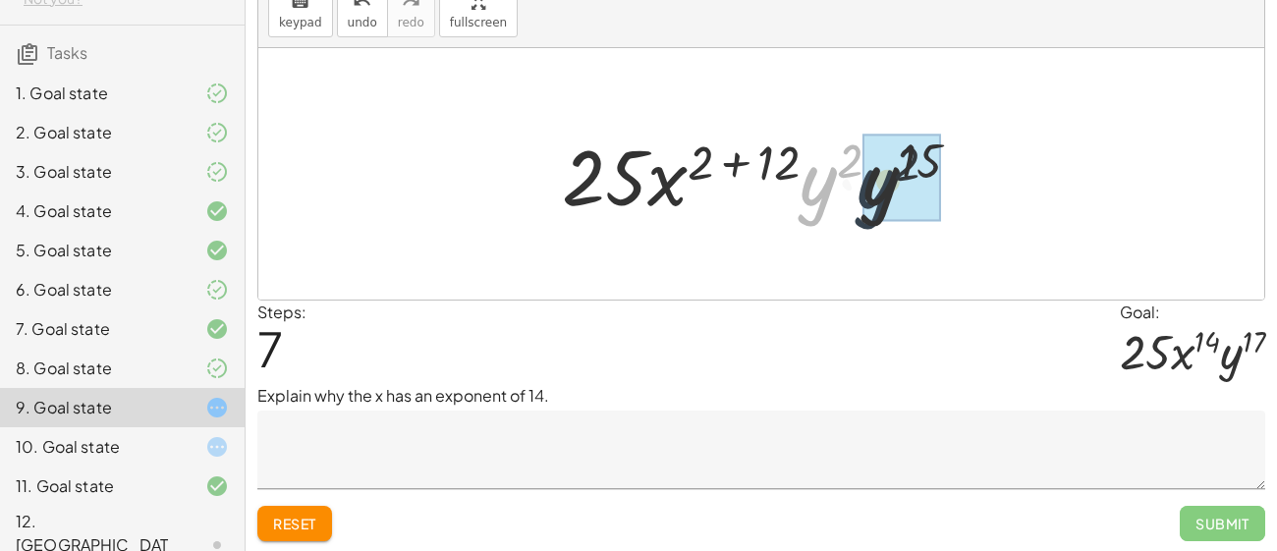
drag, startPoint x: 816, startPoint y: 191, endPoint x: 882, endPoint y: 195, distance: 65.9
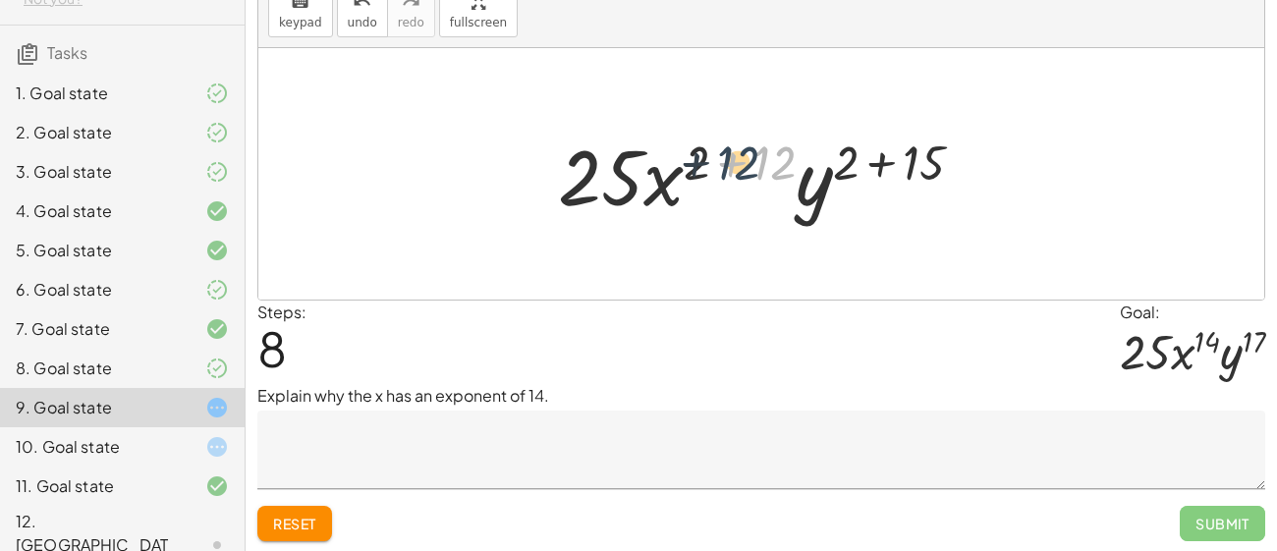
drag, startPoint x: 777, startPoint y: 165, endPoint x: 733, endPoint y: 166, distance: 44.2
click at [733, 166] on div at bounding box center [768, 174] width 440 height 101
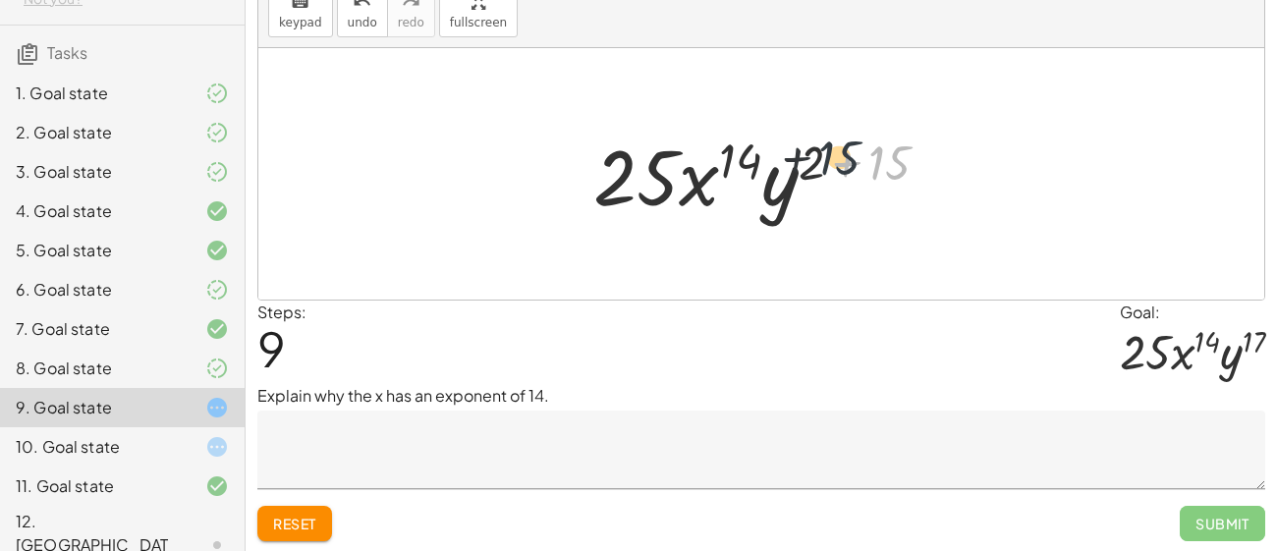
drag, startPoint x: 889, startPoint y: 171, endPoint x: 831, endPoint y: 165, distance: 58.3
click at [831, 165] on div at bounding box center [769, 174] width 370 height 101
drag, startPoint x: 886, startPoint y: 159, endPoint x: 816, endPoint y: 160, distance: 69.8
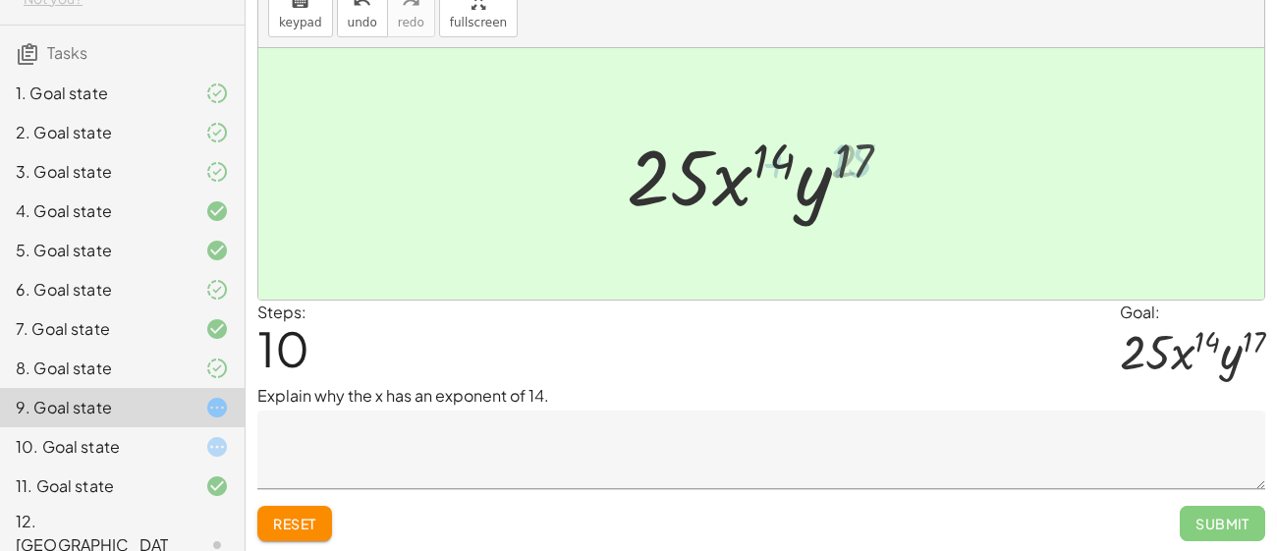
click at [638, 440] on textarea at bounding box center [761, 450] width 1008 height 79
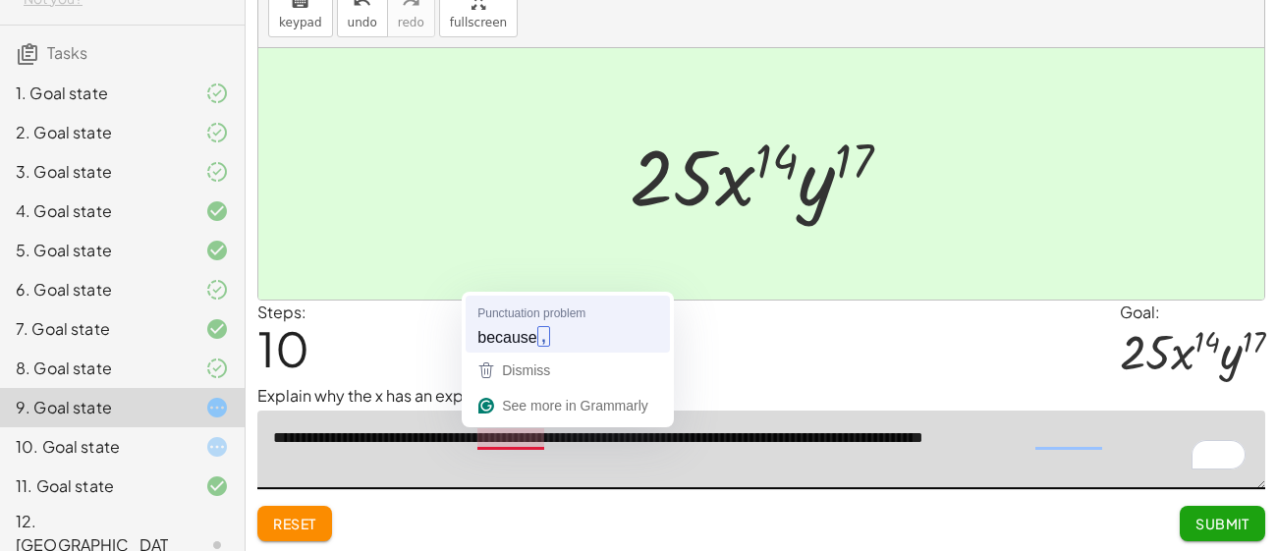
type textarea "**********"
